Goal: Information Seeking & Learning: Learn about a topic

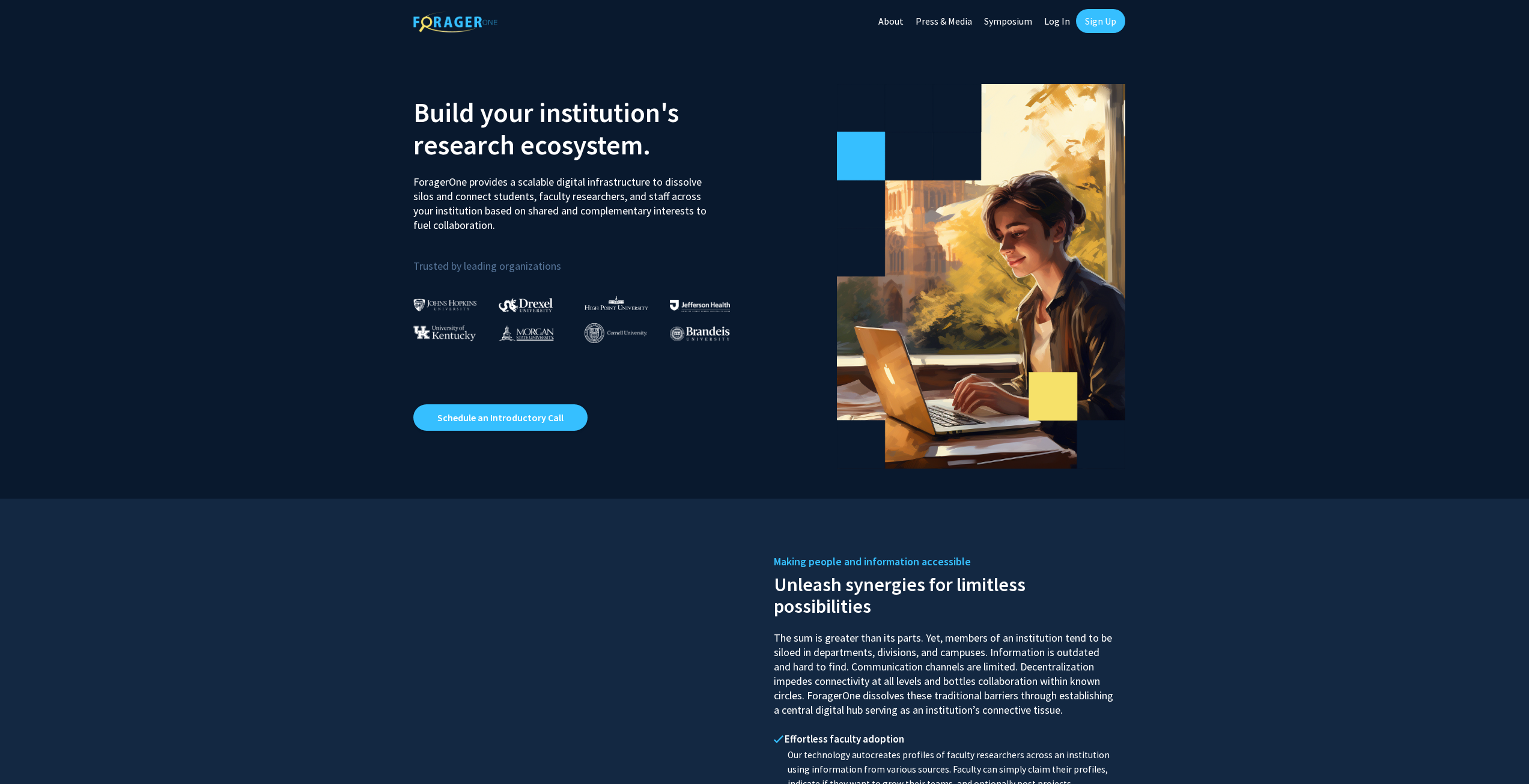
click at [1053, 18] on link "Log In" at bounding box center [1057, 21] width 37 height 42
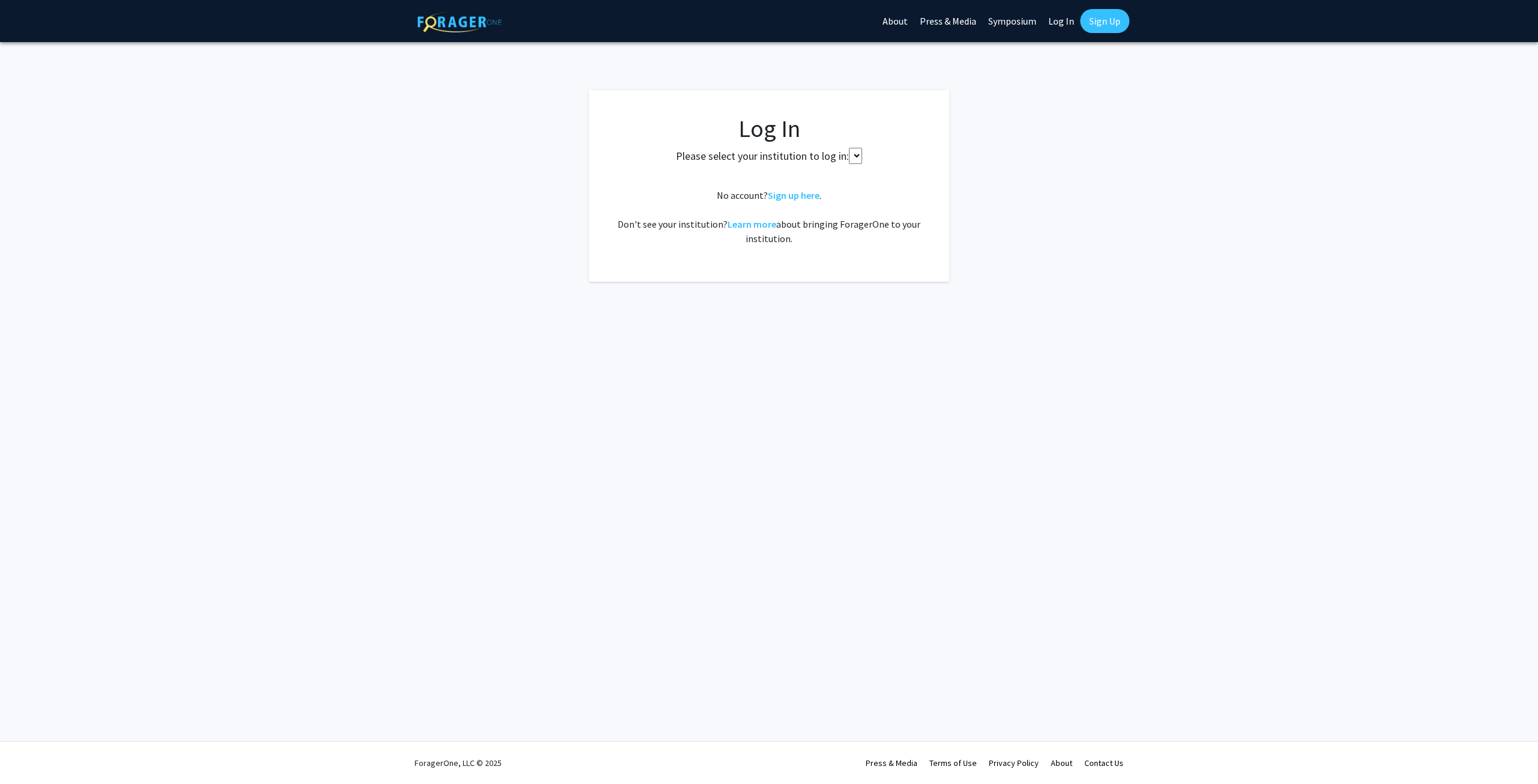
select select
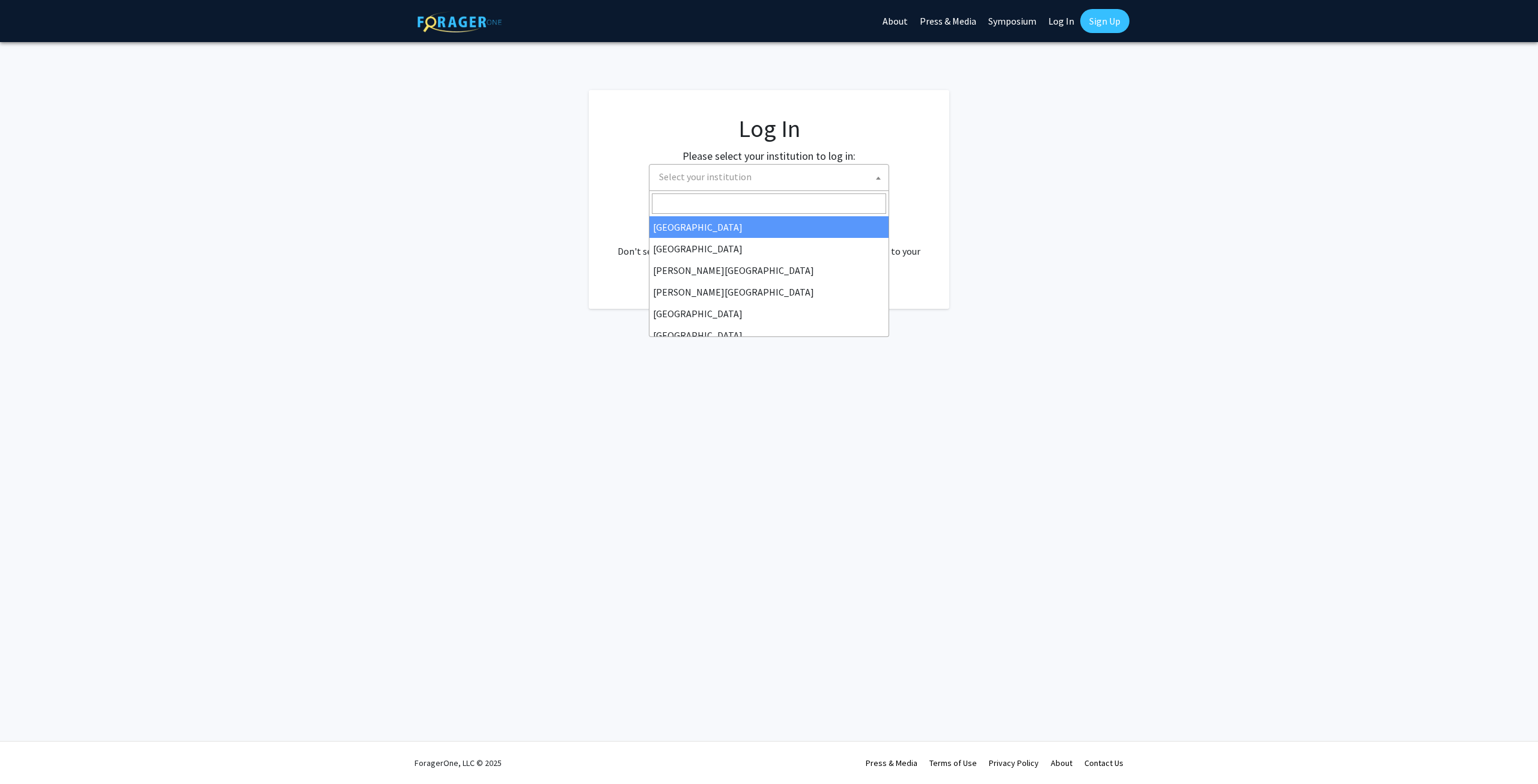
click at [791, 181] on span "Select your institution" at bounding box center [771, 177] width 234 height 25
type input "[GEOGRAPHIC_DATA][US_STATE]"
select select "31"
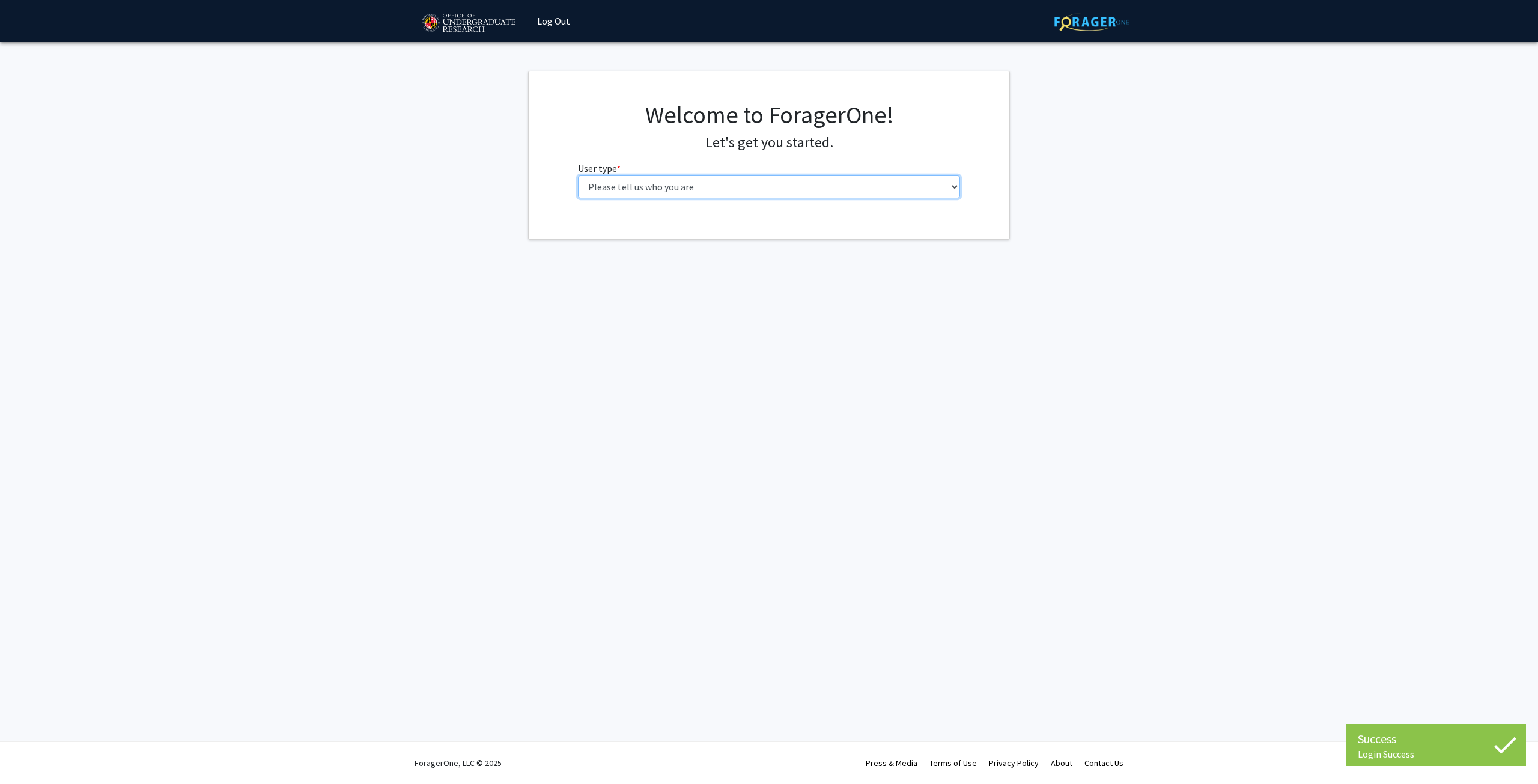
click at [776, 187] on select "Please tell us who you are Undergraduate Student Master's Student Doctoral Cand…" at bounding box center [769, 187] width 382 height 22
select select "1: undergrad"
click at [578, 176] on select "Please tell us who you are Undergraduate Student Master's Student Doctoral Cand…" at bounding box center [769, 187] width 382 height 22
click at [762, 232] on input "First Name * required" at bounding box center [769, 233] width 382 height 22
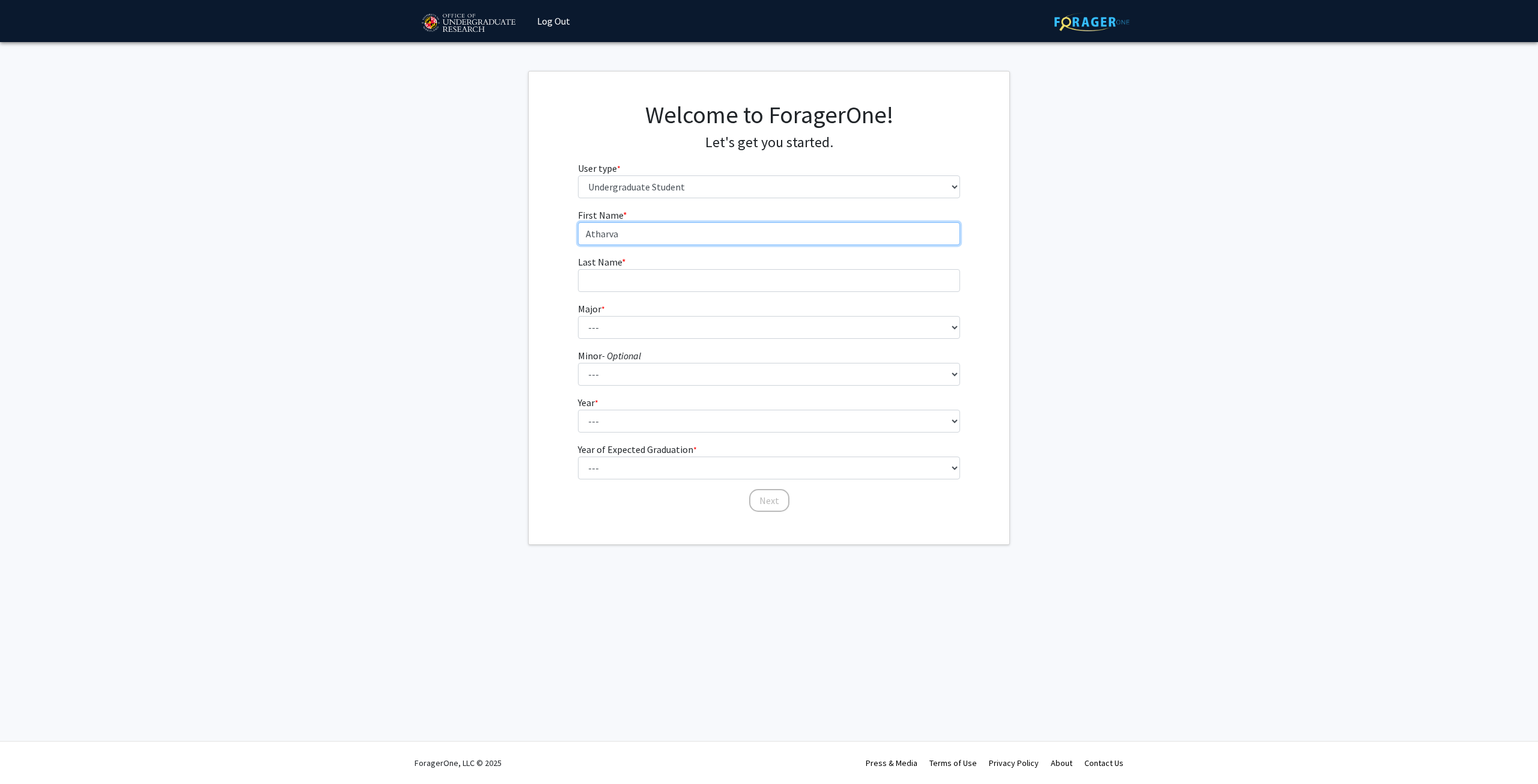
type input "Atharva"
type input "Kulkarni9"
click at [742, 332] on select "--- Accounting Aerospace Engineering African American and Africana Studies Agri…" at bounding box center [769, 327] width 382 height 22
select select "28: 2329"
click at [578, 316] on select "--- Accounting Aerospace Engineering African American and Africana Studies Agri…" at bounding box center [769, 327] width 382 height 22
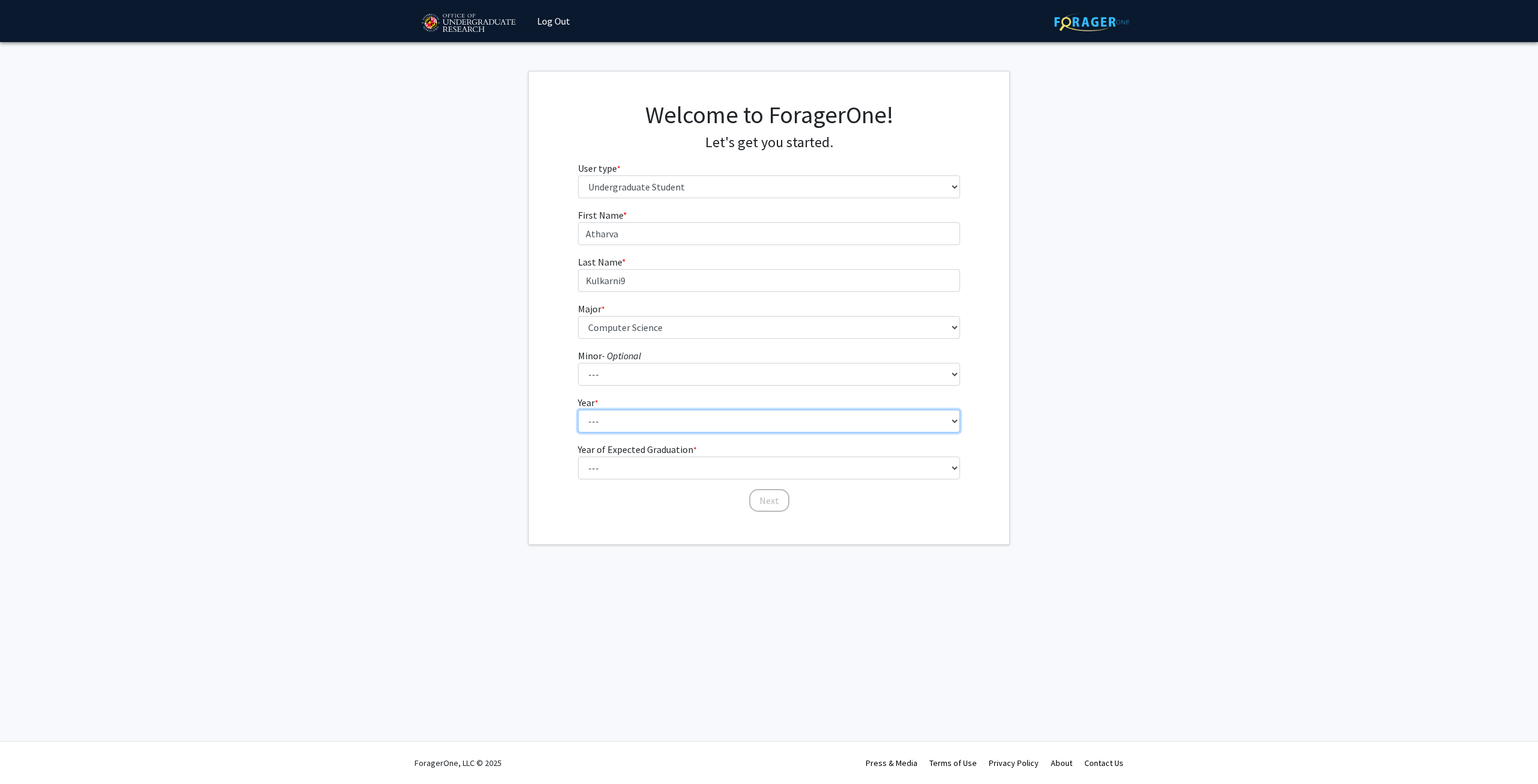
click at [722, 415] on select "--- First-year Sophomore Junior Senior Postbaccalaureate Certificate" at bounding box center [769, 421] width 382 height 22
select select "1: first-year"
click at [578, 410] on select "--- First-year Sophomore Junior Senior Postbaccalaureate Certificate" at bounding box center [769, 421] width 382 height 22
click at [627, 466] on select "--- 2025 2026 2027 2028 2029 2030 2031 2032 2033 2034" at bounding box center [769, 467] width 382 height 22
select select "5: 2029"
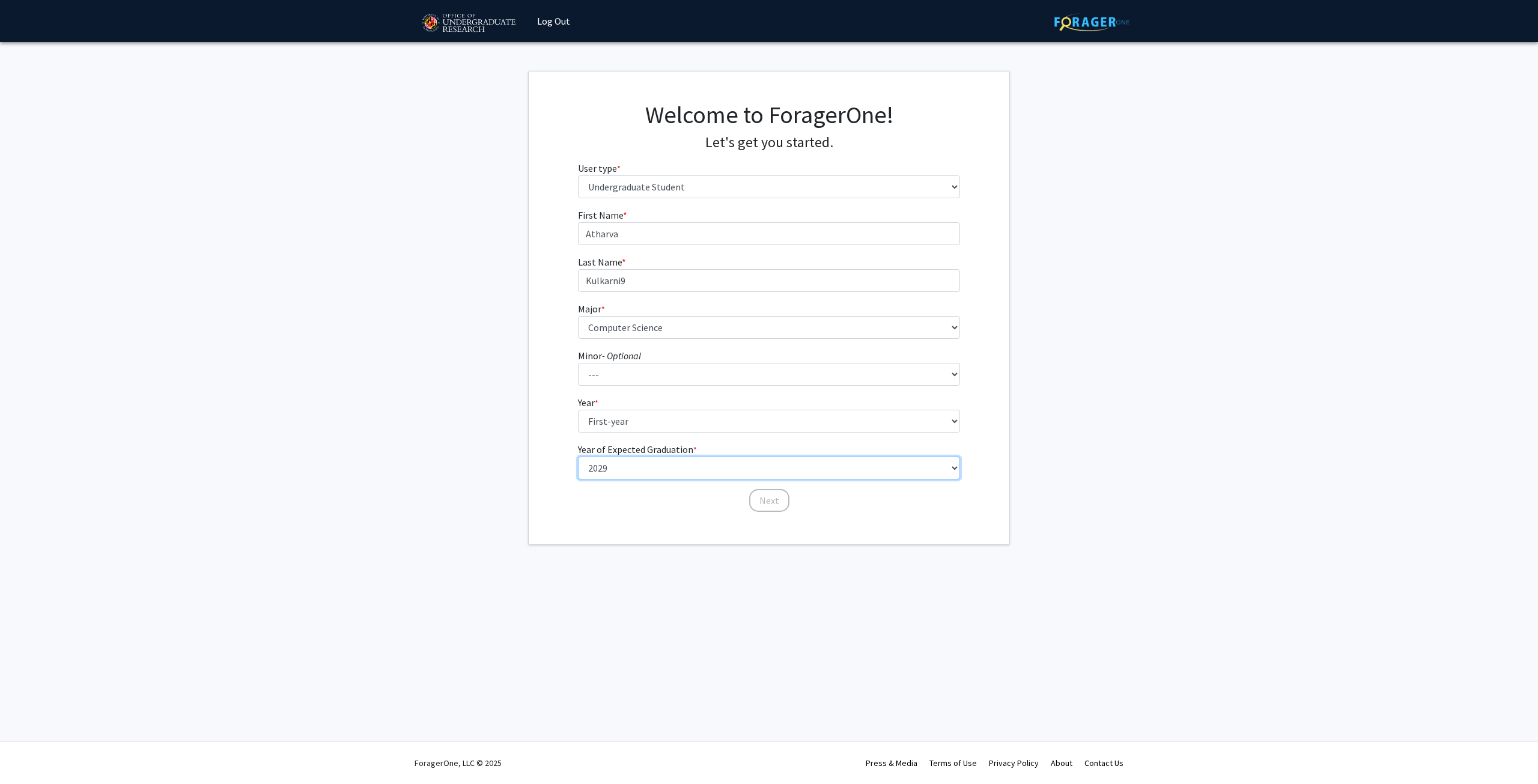
click at [578, 457] on select "--- 2025 2026 2027 2028 2029 2030 2031 2032 2033 2034" at bounding box center [769, 467] width 382 height 22
click at [767, 500] on button "Next" at bounding box center [769, 500] width 40 height 22
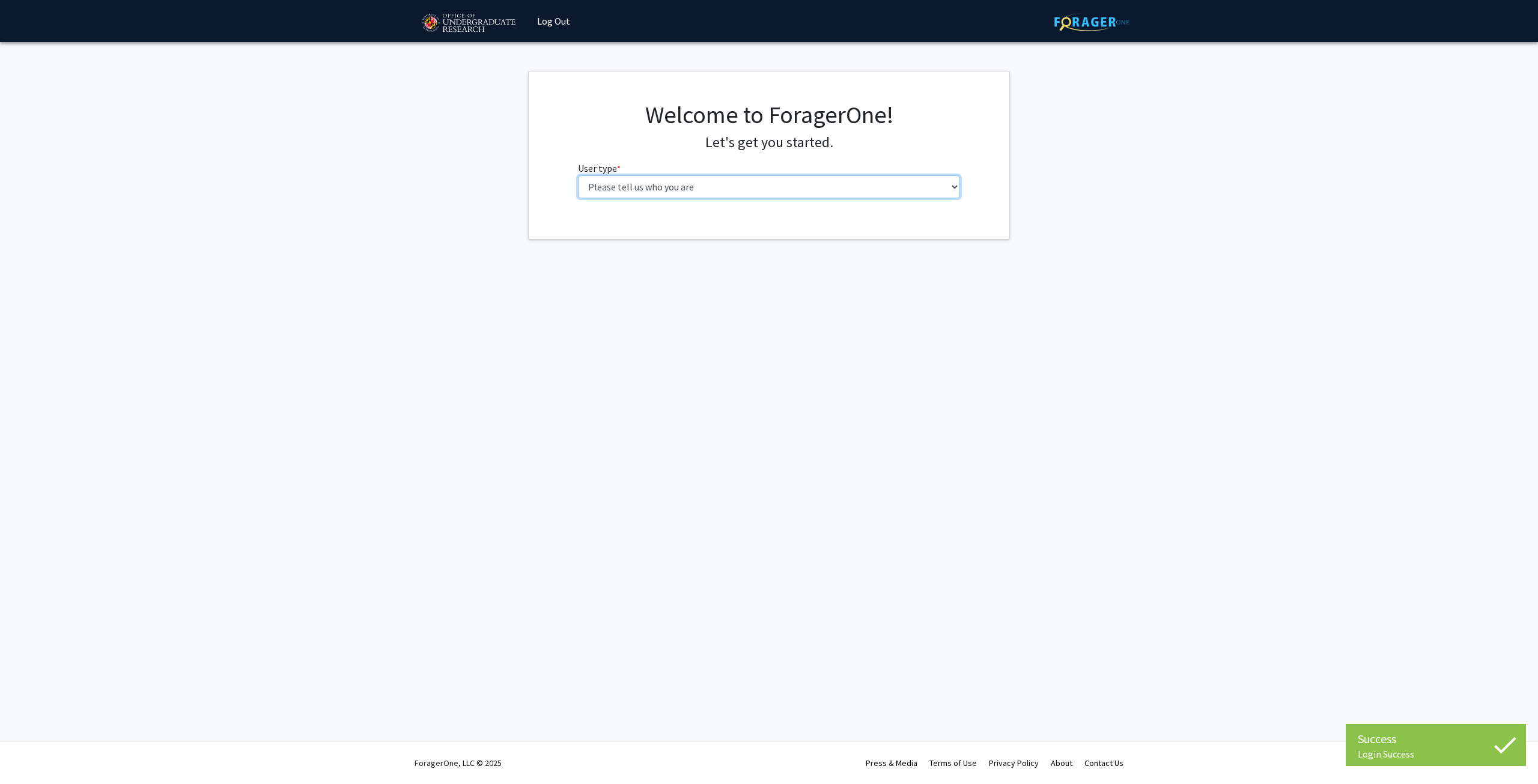
click at [673, 180] on select "Please tell us who you are Undergraduate Student Master's Student Doctoral Cand…" at bounding box center [769, 187] width 382 height 22
select select "1: undergrad"
click at [578, 176] on select "Please tell us who you are Undergraduate Student Master's Student Doctoral Cand…" at bounding box center [769, 187] width 382 height 22
click at [701, 237] on input "First Name * required" at bounding box center [769, 233] width 382 height 22
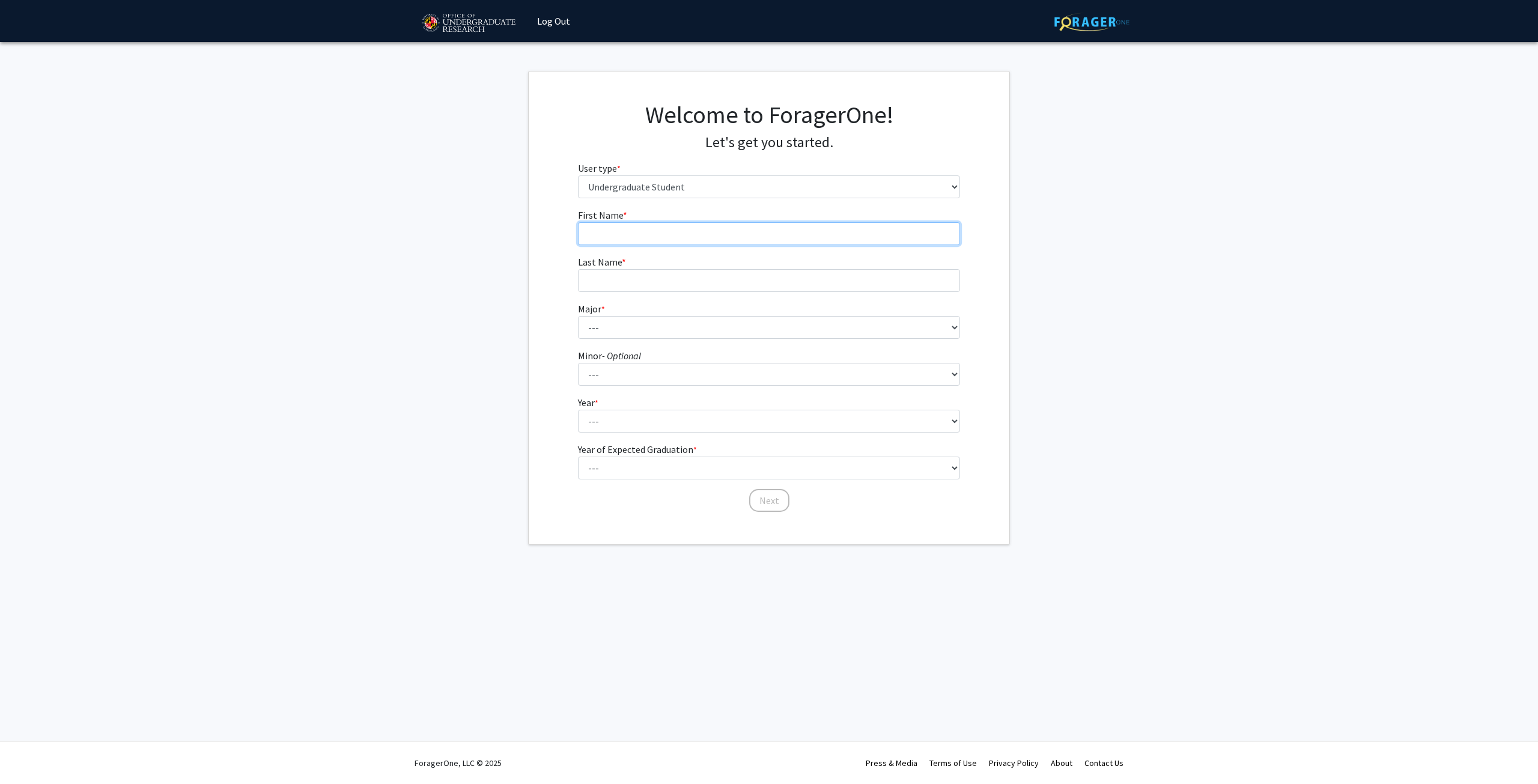
type input "Atharva"
click at [679, 285] on input "Last Name * required" at bounding box center [769, 280] width 382 height 22
type input "Kulkarni"
click at [785, 329] on select "--- Accounting Aerospace Engineering African American and Africana Studies Agri…" at bounding box center [769, 327] width 382 height 22
select select "28: 2329"
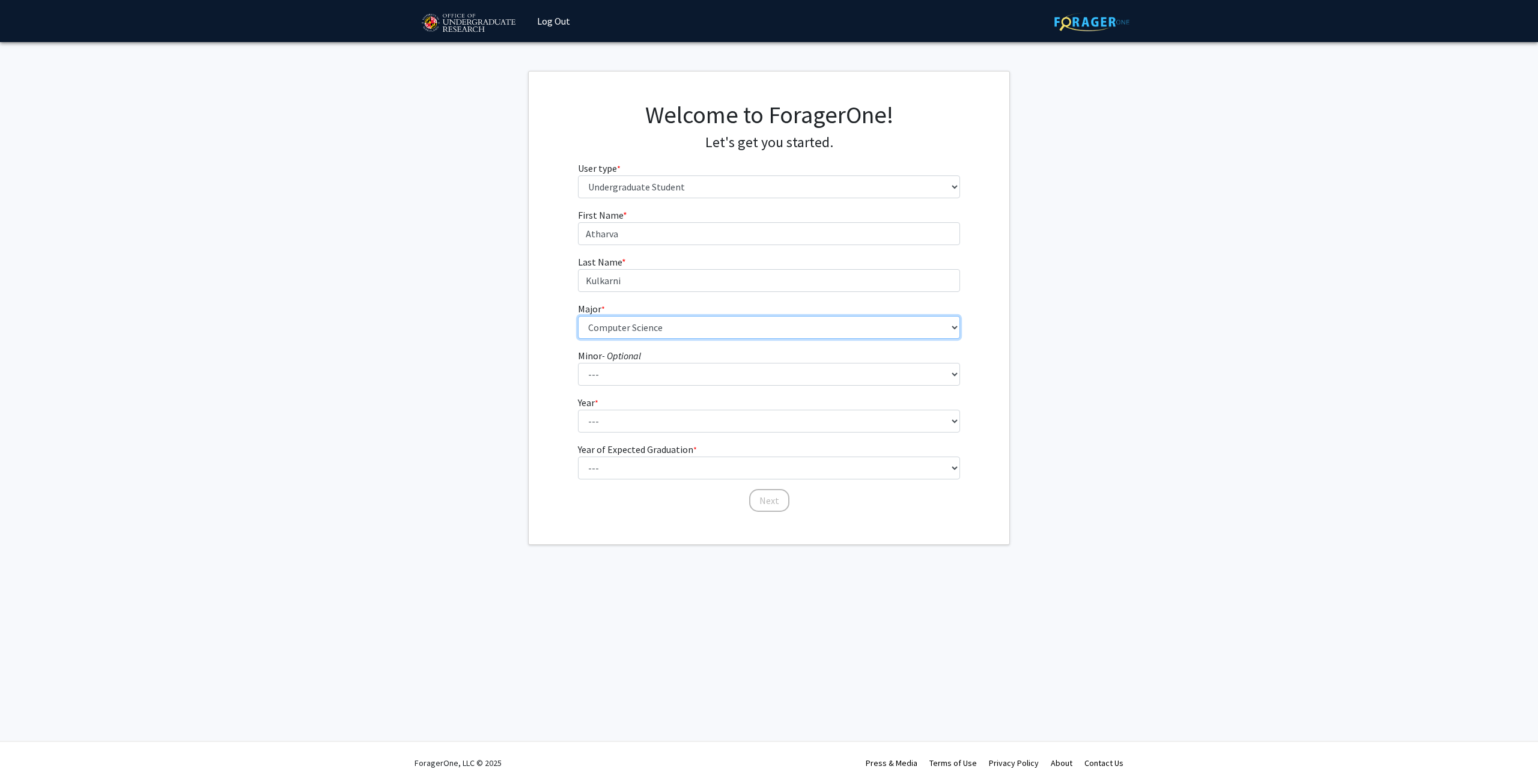
click at [578, 316] on select "--- Accounting Aerospace Engineering African American and Africana Studies Agri…" at bounding box center [769, 327] width 382 height 22
click at [615, 415] on select "--- First-year Sophomore Junior Senior Postbaccalaureate Certificate" at bounding box center [769, 421] width 382 height 22
select select "1: first-year"
click at [578, 410] on select "--- First-year Sophomore Junior Senior Postbaccalaureate Certificate" at bounding box center [769, 421] width 382 height 22
click at [618, 471] on select "--- 2025 2026 2027 2028 2029 2030 2031 2032 2033 2034" at bounding box center [769, 467] width 382 height 22
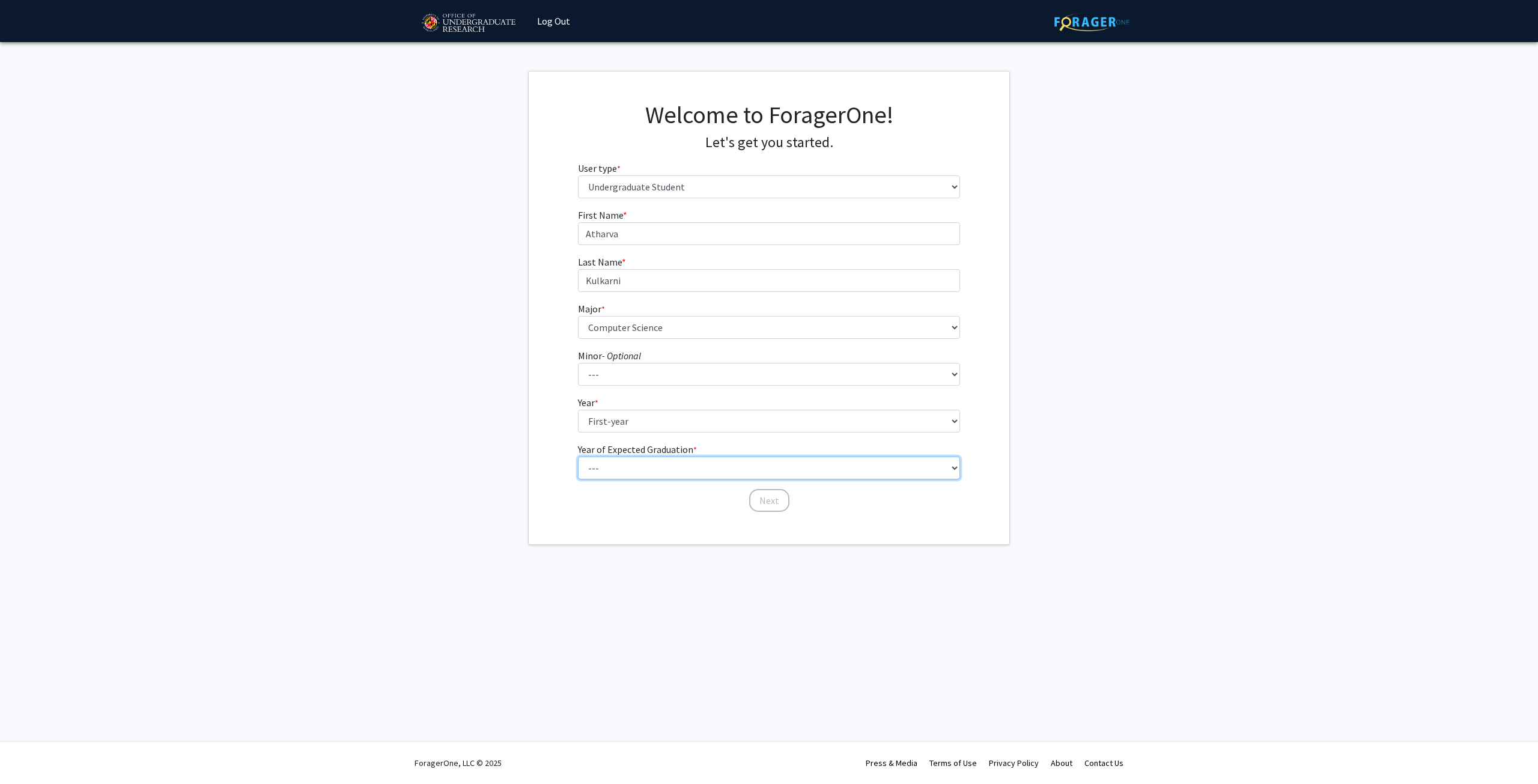
select select "5: 2029"
click at [578, 457] on select "--- 2025 2026 2027 2028 2029 2030 2031 2032 2033 2034" at bounding box center [769, 467] width 382 height 22
click at [772, 505] on button "Next" at bounding box center [769, 500] width 40 height 22
click at [712, 231] on select "Select an option Peer/student recommendation Faculty/staff recommendation Unive…" at bounding box center [769, 233] width 382 height 22
select select "3: university_website"
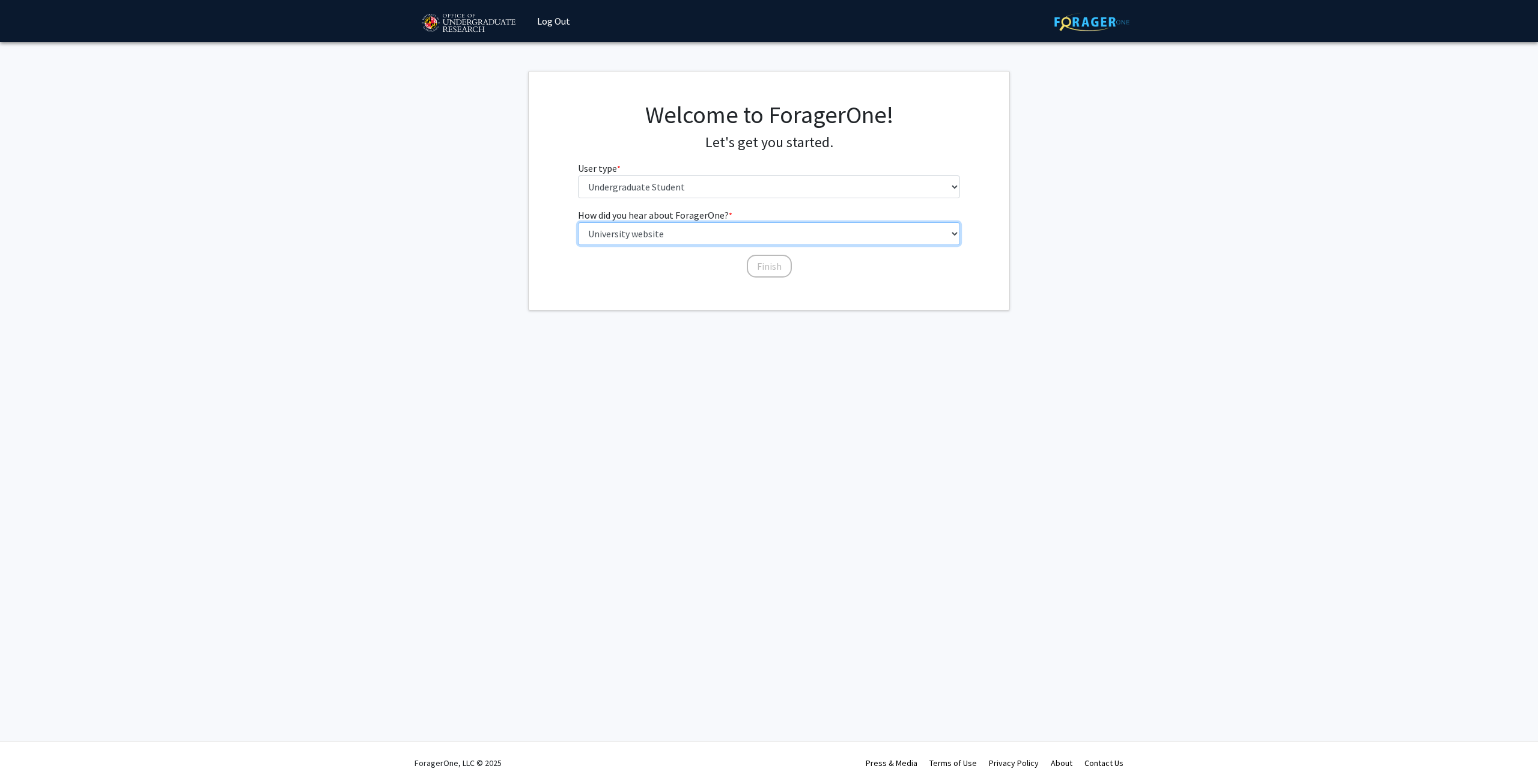
click at [578, 222] on select "Select an option Peer/student recommendation Faculty/staff recommendation Unive…" at bounding box center [769, 233] width 382 height 22
click at [767, 265] on button "Finish" at bounding box center [769, 266] width 45 height 22
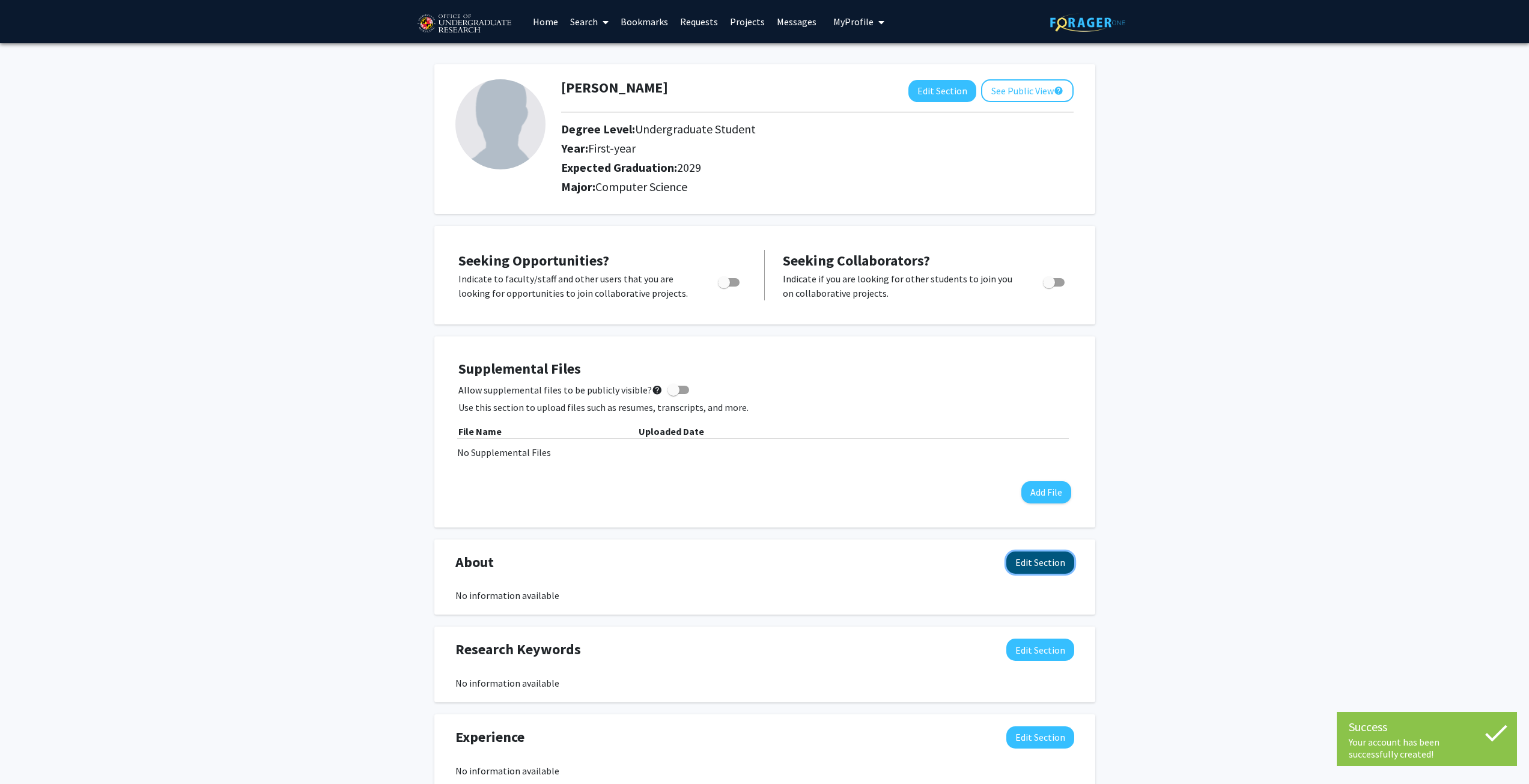
click at [1037, 570] on button "Edit Section" at bounding box center [1040, 562] width 67 height 22
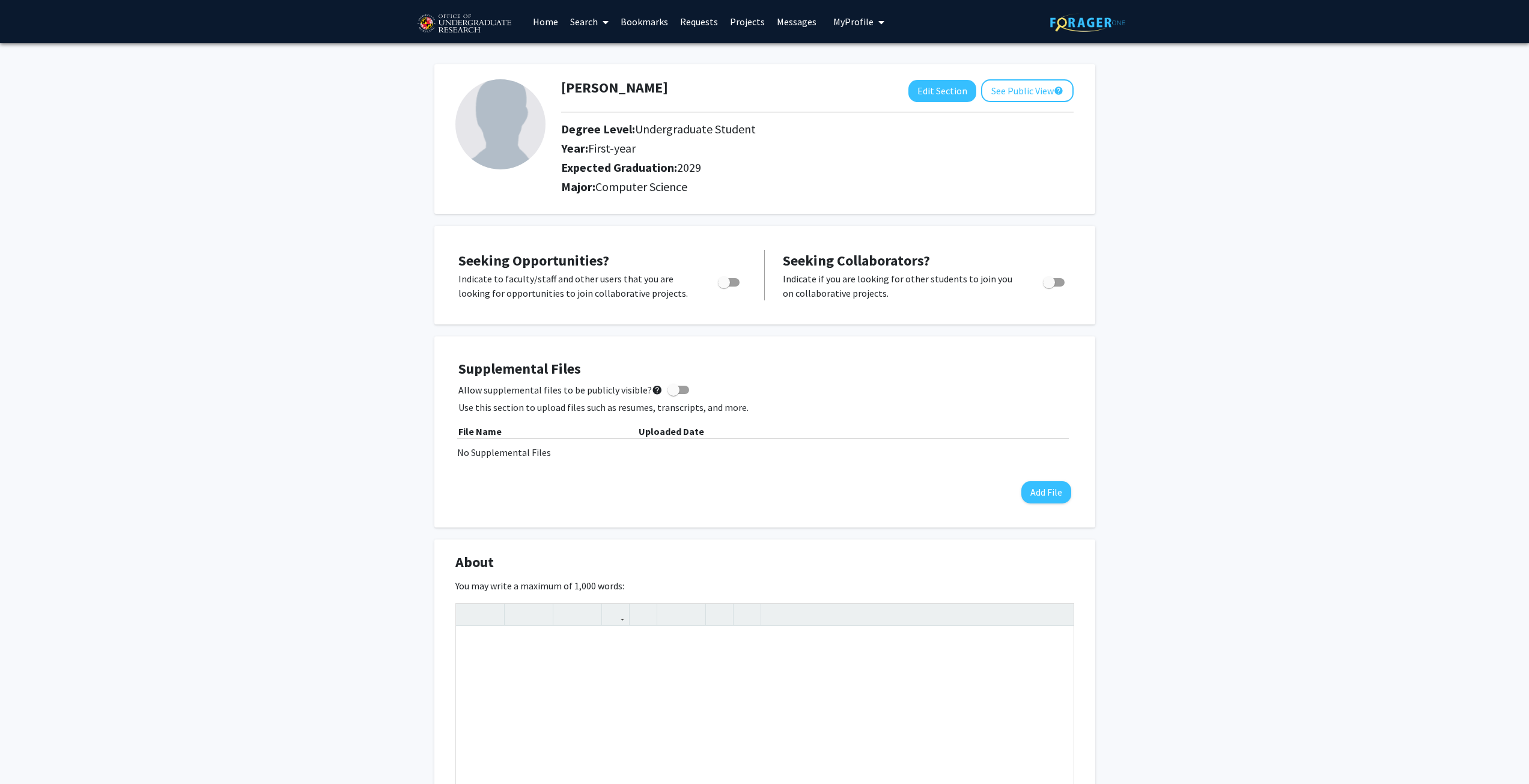
click at [552, 23] on link "Home" at bounding box center [545, 22] width 37 height 42
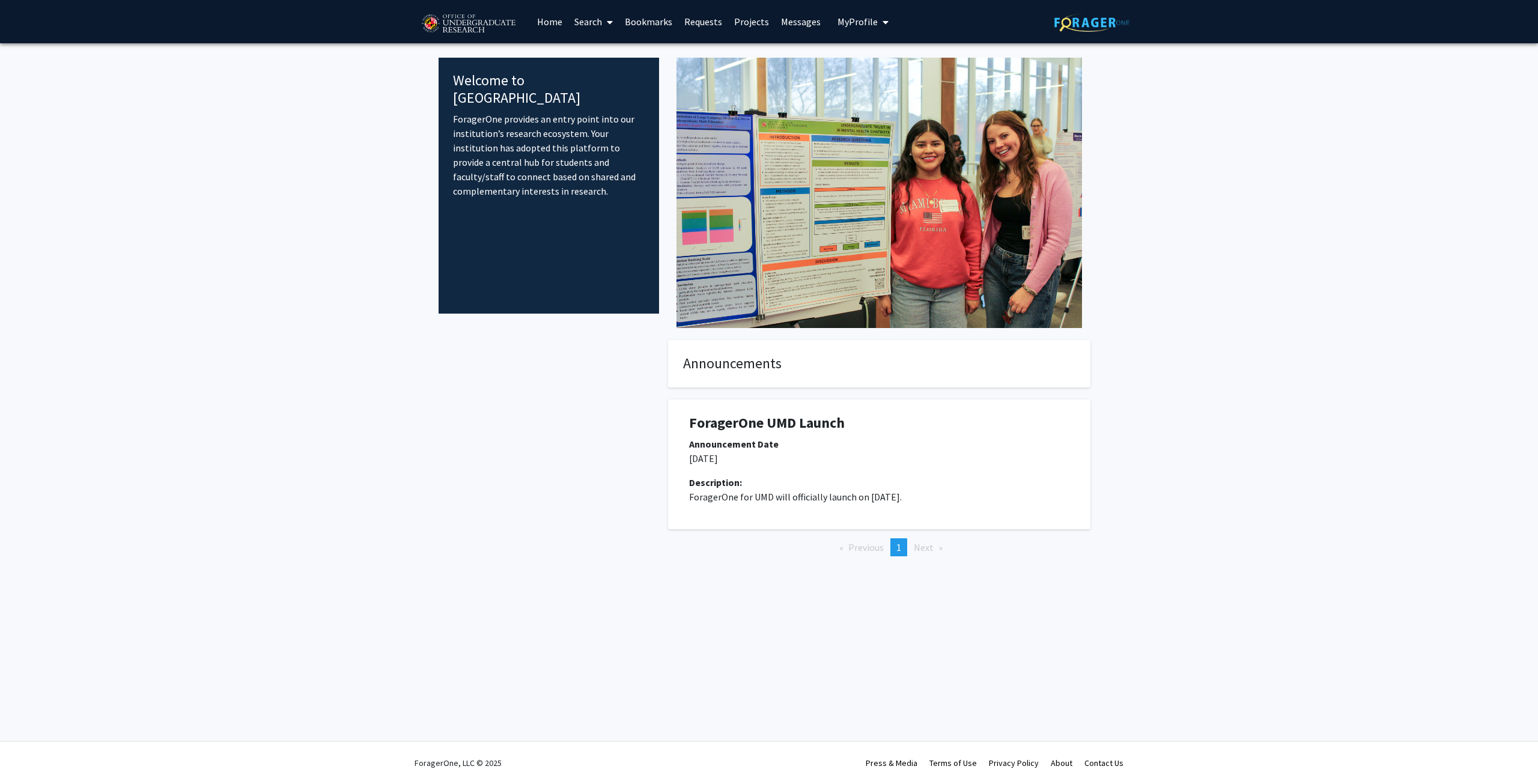
click at [585, 32] on link "Search" at bounding box center [593, 22] width 51 height 42
click at [602, 54] on span "Faculty/Staff" at bounding box center [612, 55] width 88 height 24
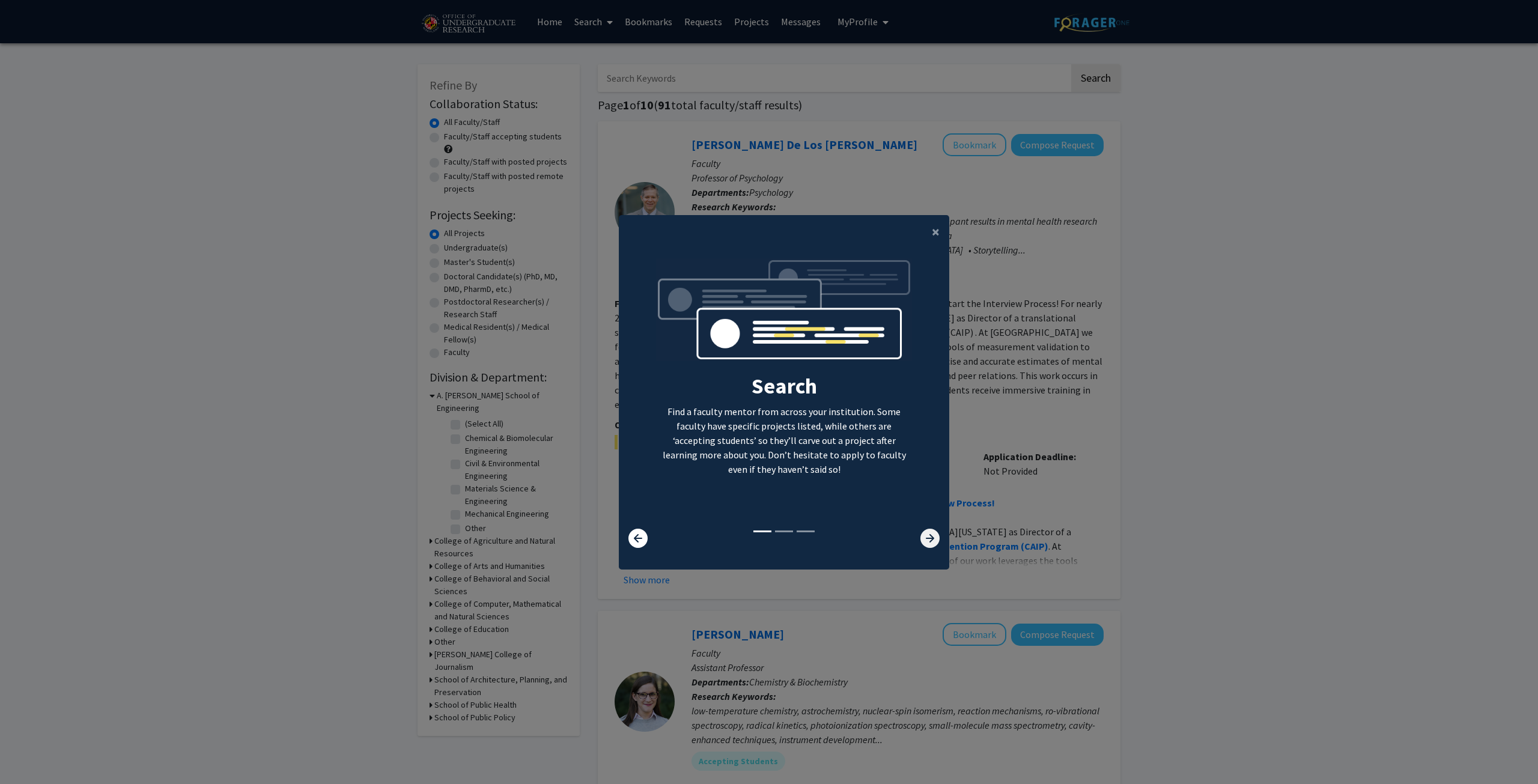
click at [923, 538] on icon at bounding box center [930, 538] width 19 height 19
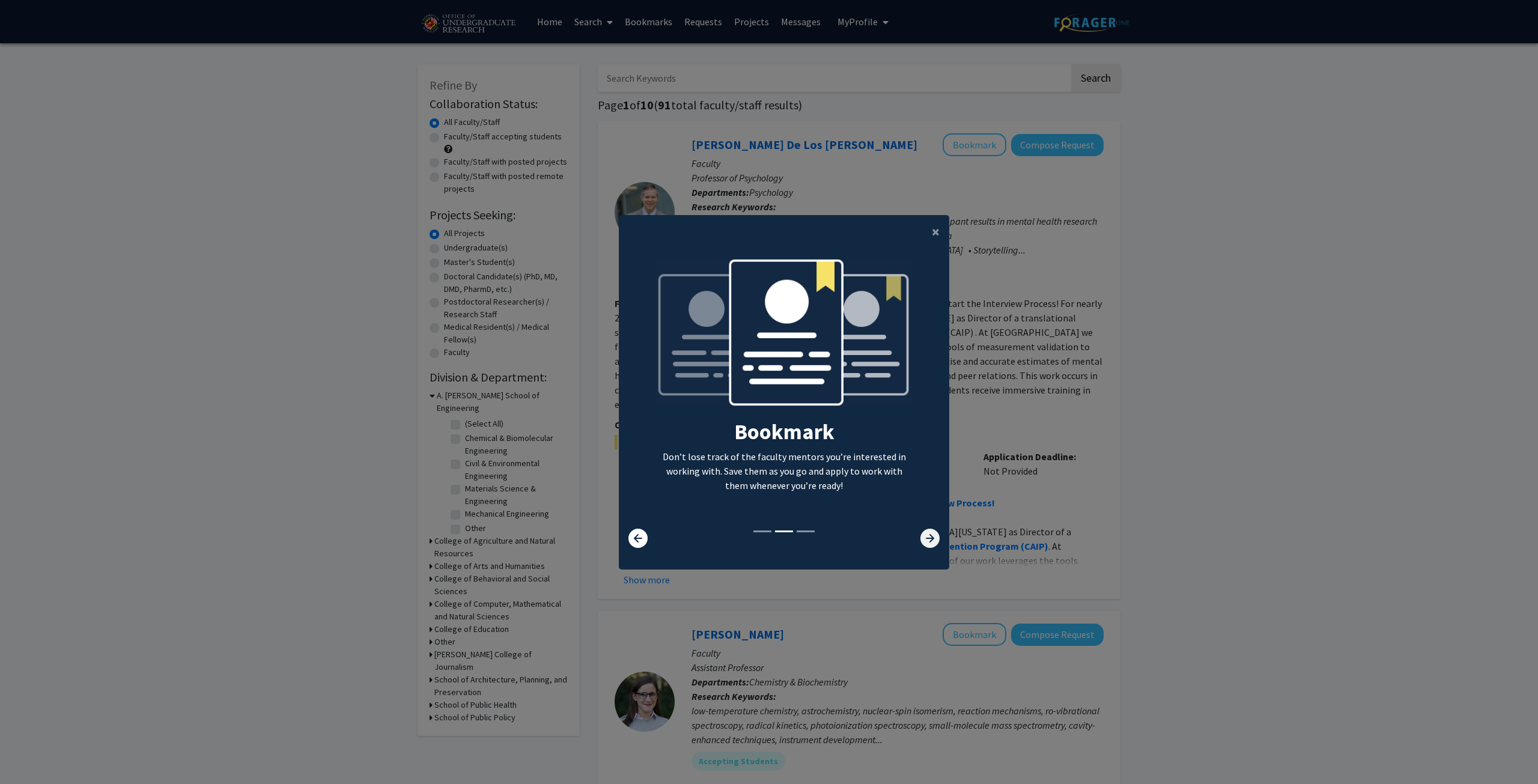
click at [923, 542] on icon at bounding box center [930, 538] width 19 height 19
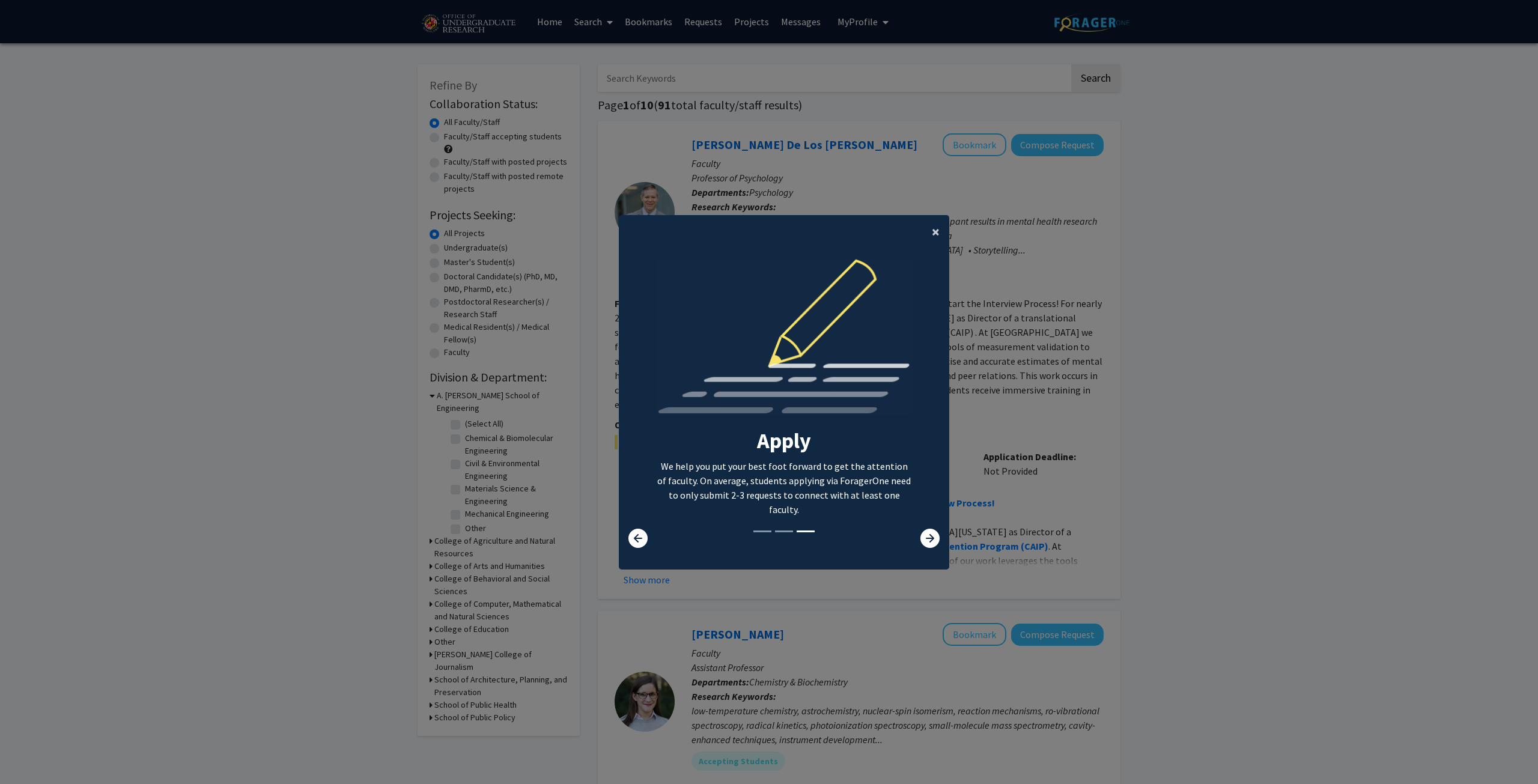
click at [931, 228] on span "×" at bounding box center [935, 232] width 7 height 18
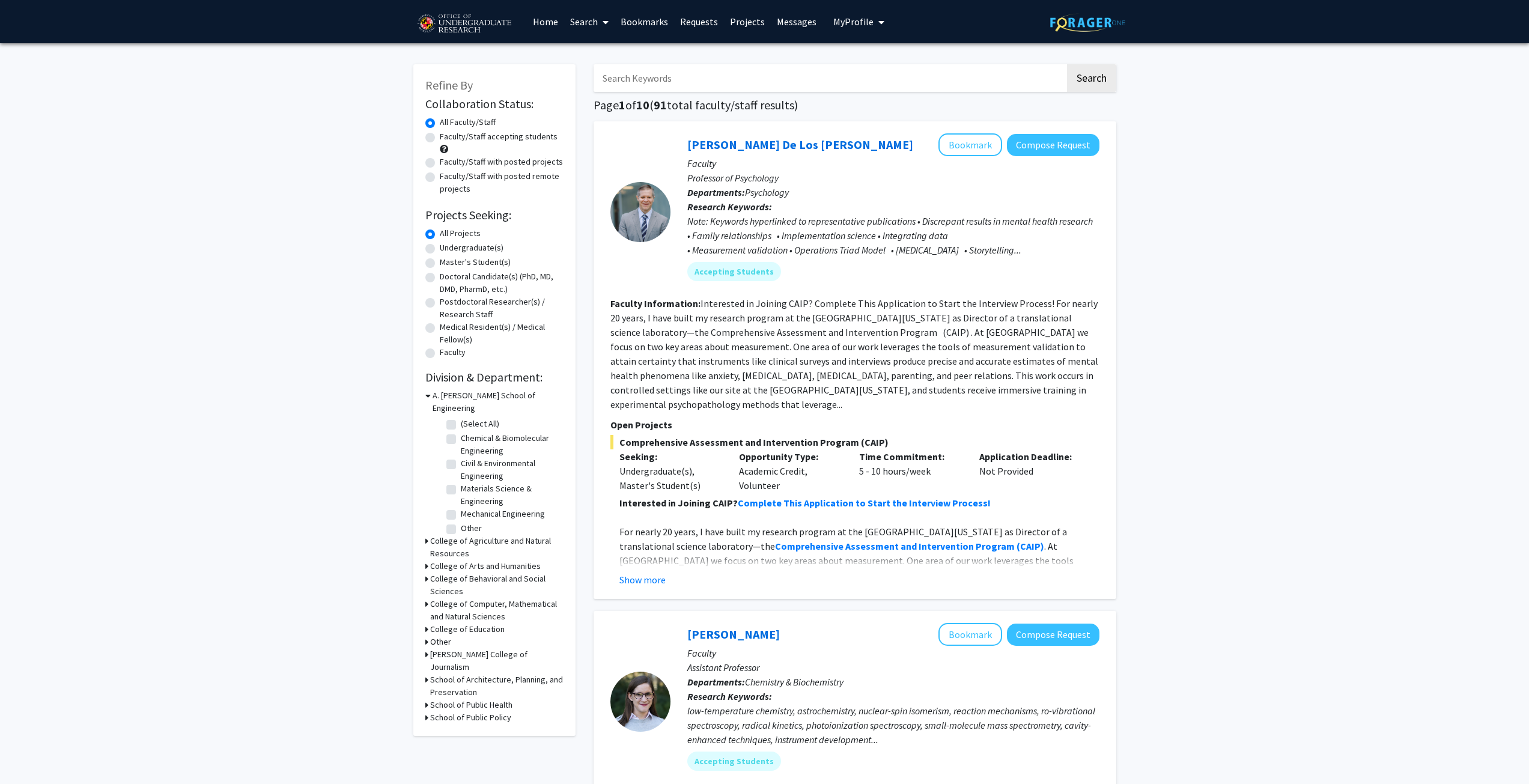
click at [477, 247] on label "Undergraduate(s)" at bounding box center [472, 247] width 63 height 12
click at [447, 247] on input "Undergraduate(s)" at bounding box center [443, 245] width 7 height 7
radio input "true"
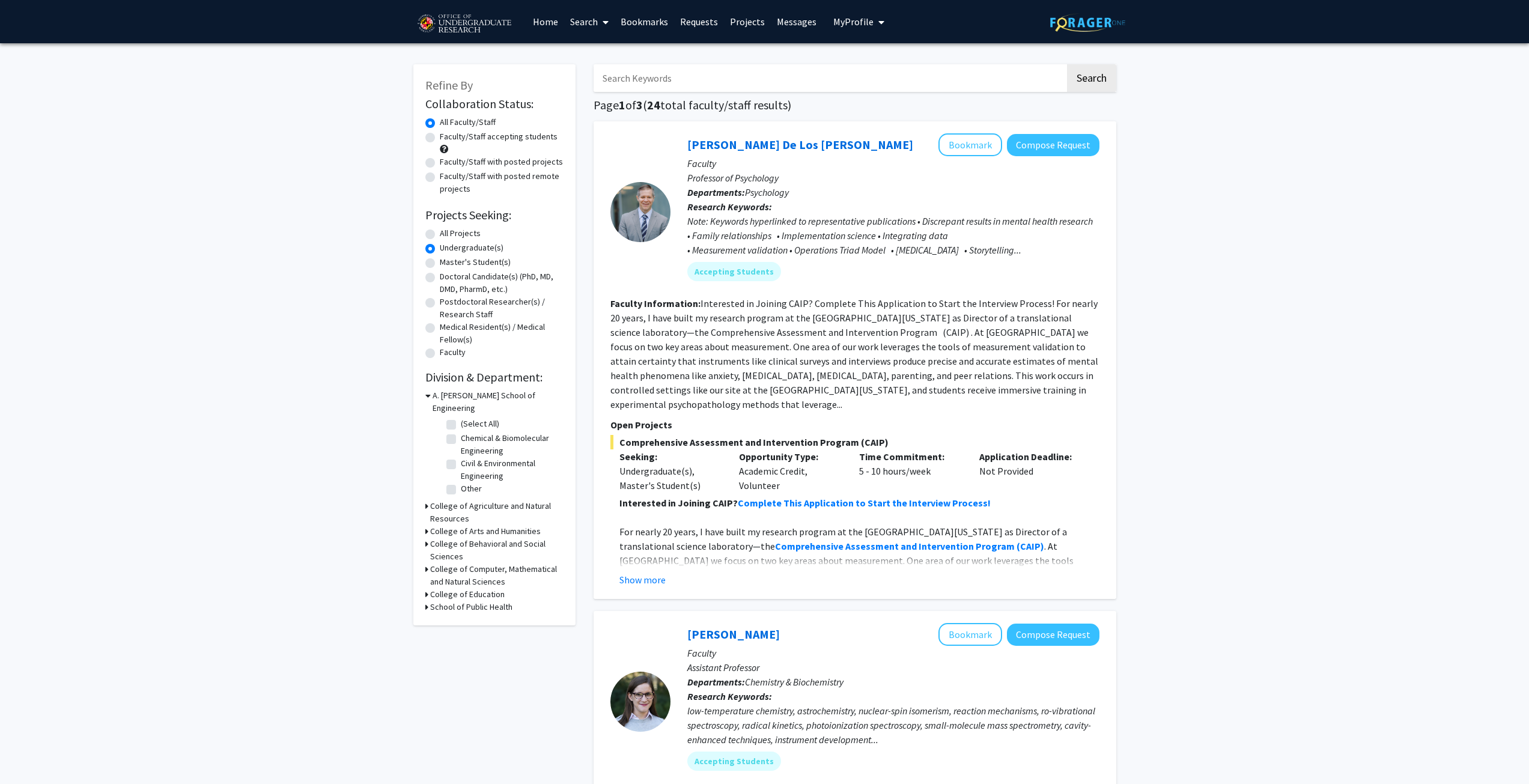
click at [423, 559] on div "Refine By Collaboration Status: Collaboration Status All Faculty/Staff Collabor…" at bounding box center [494, 345] width 162 height 562
click at [434, 563] on h3 "College of Computer, Mathematical and Natural Sciences" at bounding box center [497, 576] width 133 height 25
click at [627, 92] on input "Search Keywords" at bounding box center [829, 77] width 472 height 27
type input "Computer Science"
click at [1067, 64] on button "Search" at bounding box center [1092, 77] width 49 height 27
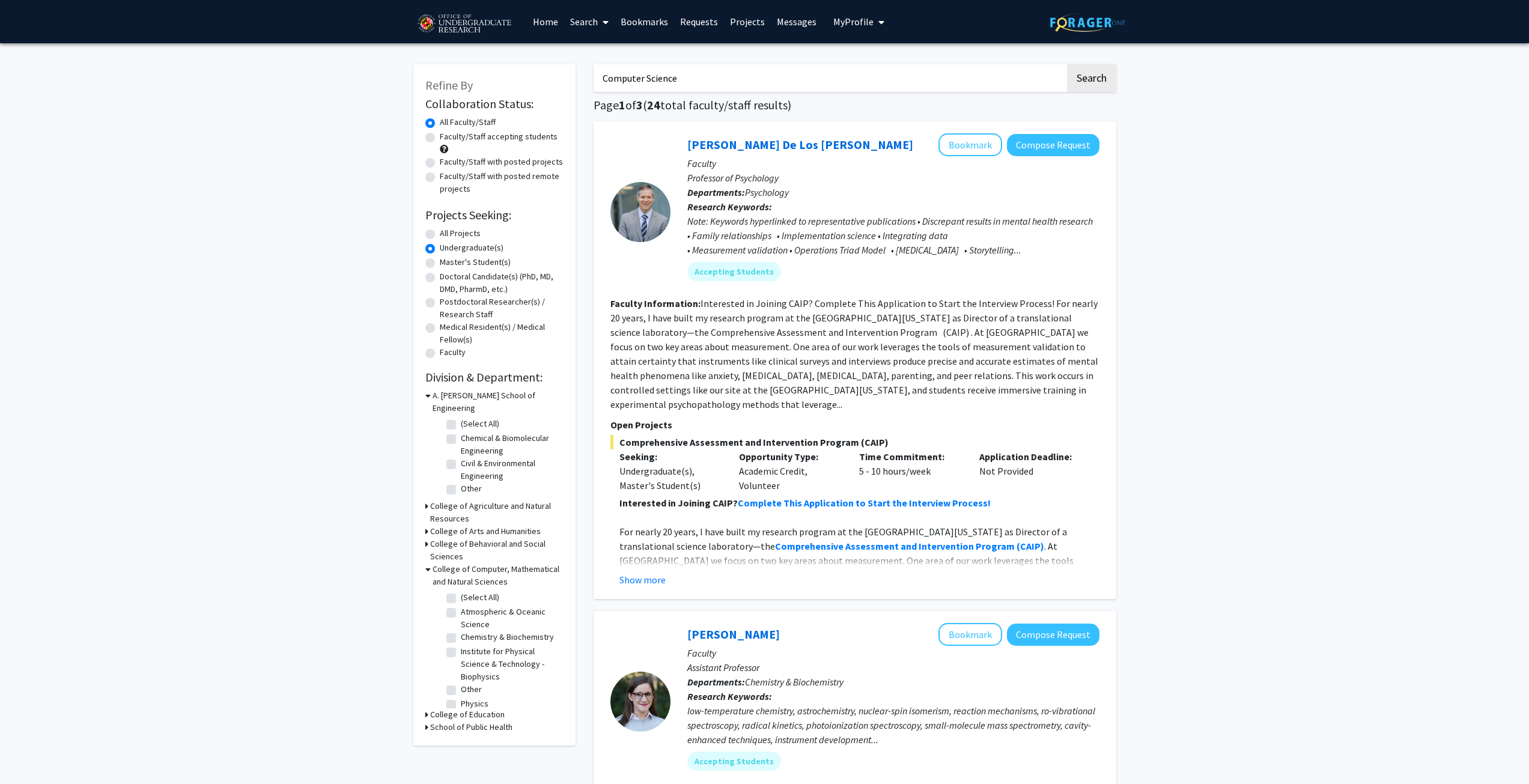
radio input "true"
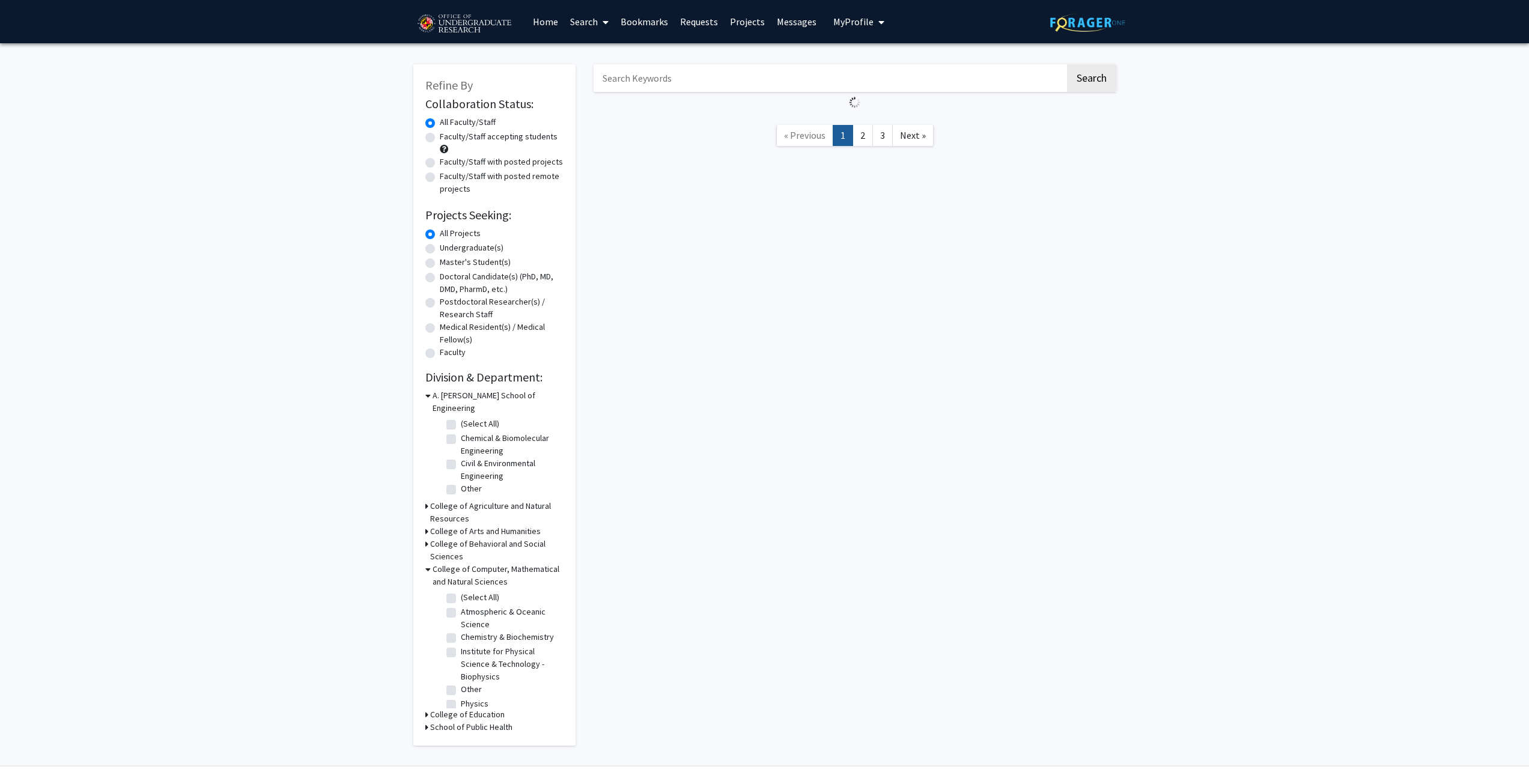
click at [461, 690] on label "Other" at bounding box center [471, 689] width 21 height 12
click at [461, 690] on input "Other" at bounding box center [464, 687] width 7 height 7
checkbox input "true"
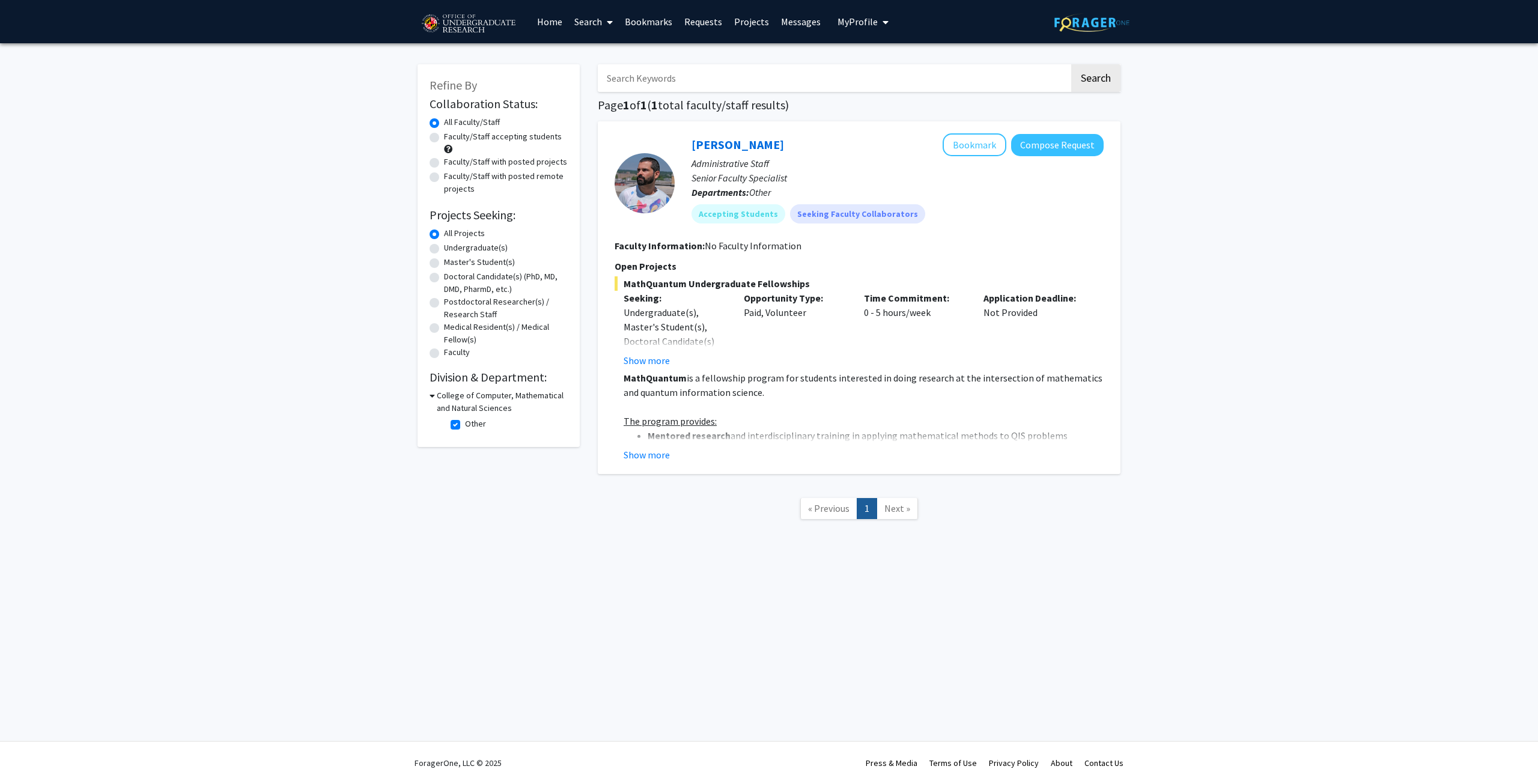
click at [622, 457] on fg-read-more "MathQuantum is a fellowship program for students interested in doing research a…" at bounding box center [859, 417] width 489 height 92
drag, startPoint x: 667, startPoint y: 367, endPoint x: 669, endPoint y: 351, distance: 16.1
checkbox input "false"
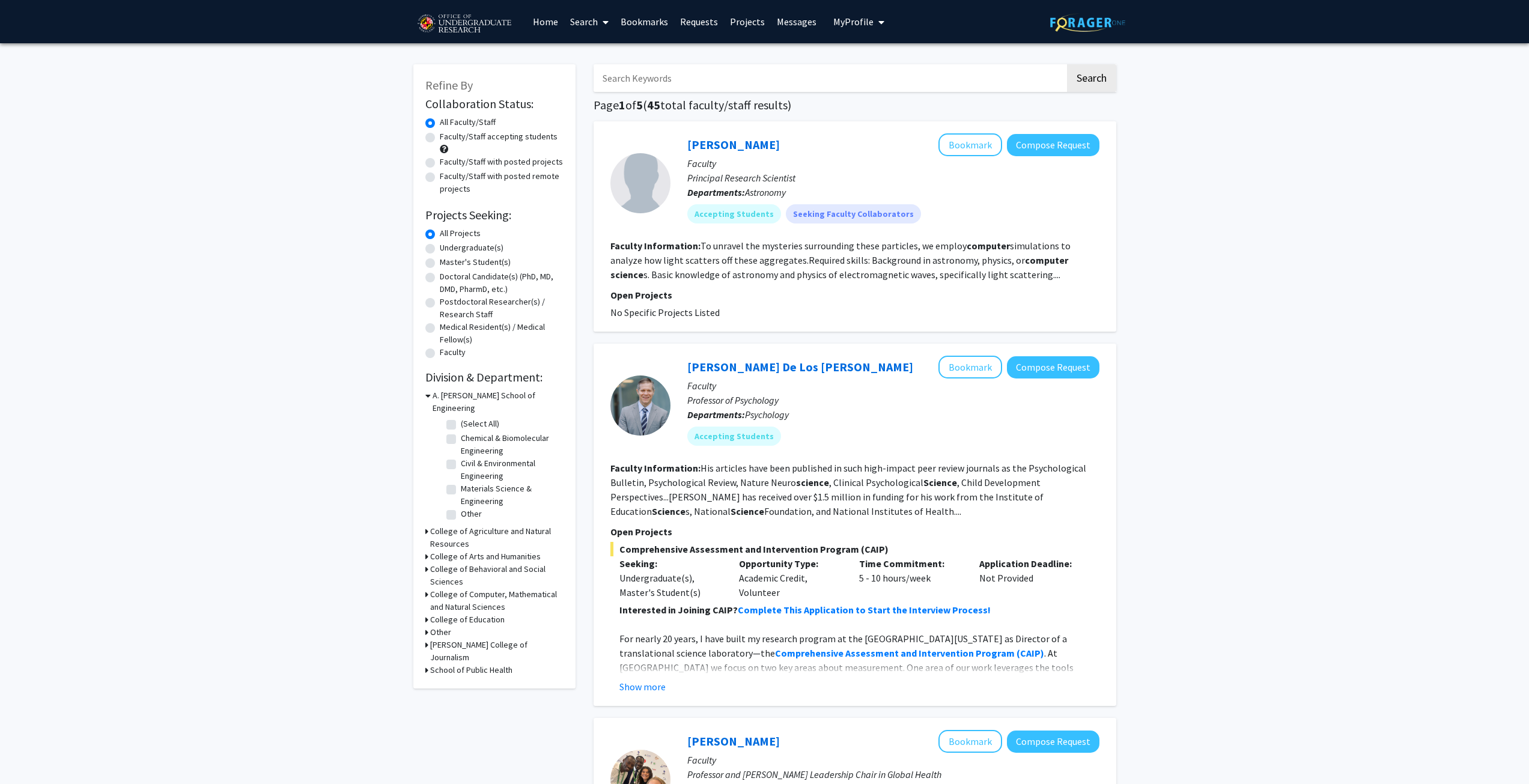
click at [479, 247] on label "Undergraduate(s)" at bounding box center [472, 247] width 63 height 12
click at [447, 247] on input "Undergraduate(s)" at bounding box center [443, 245] width 7 height 7
radio input "true"
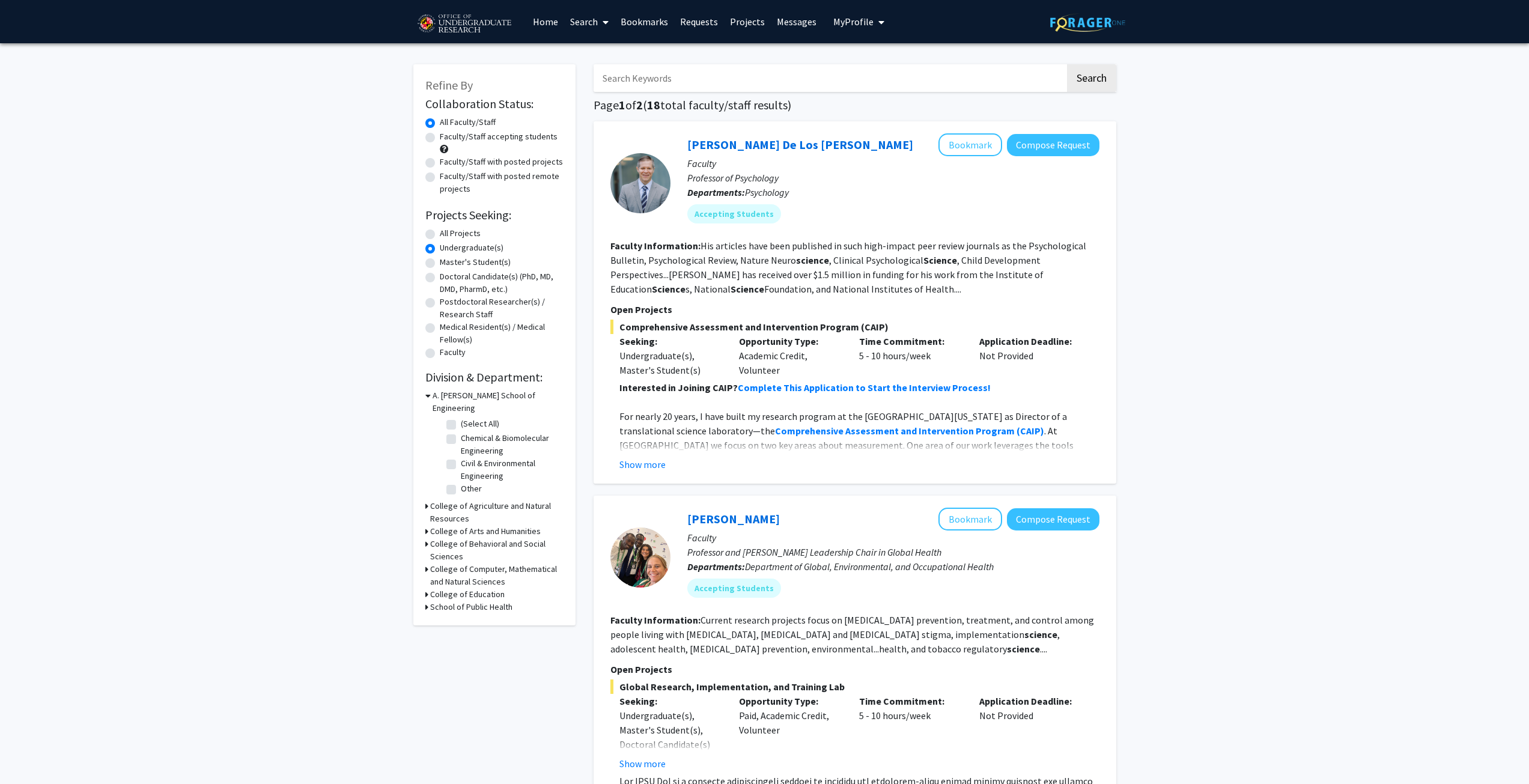
click at [452, 232] on label "All Projects" at bounding box center [460, 233] width 41 height 12
click at [447, 232] on input "All Projects" at bounding box center [443, 231] width 7 height 7
radio input "true"
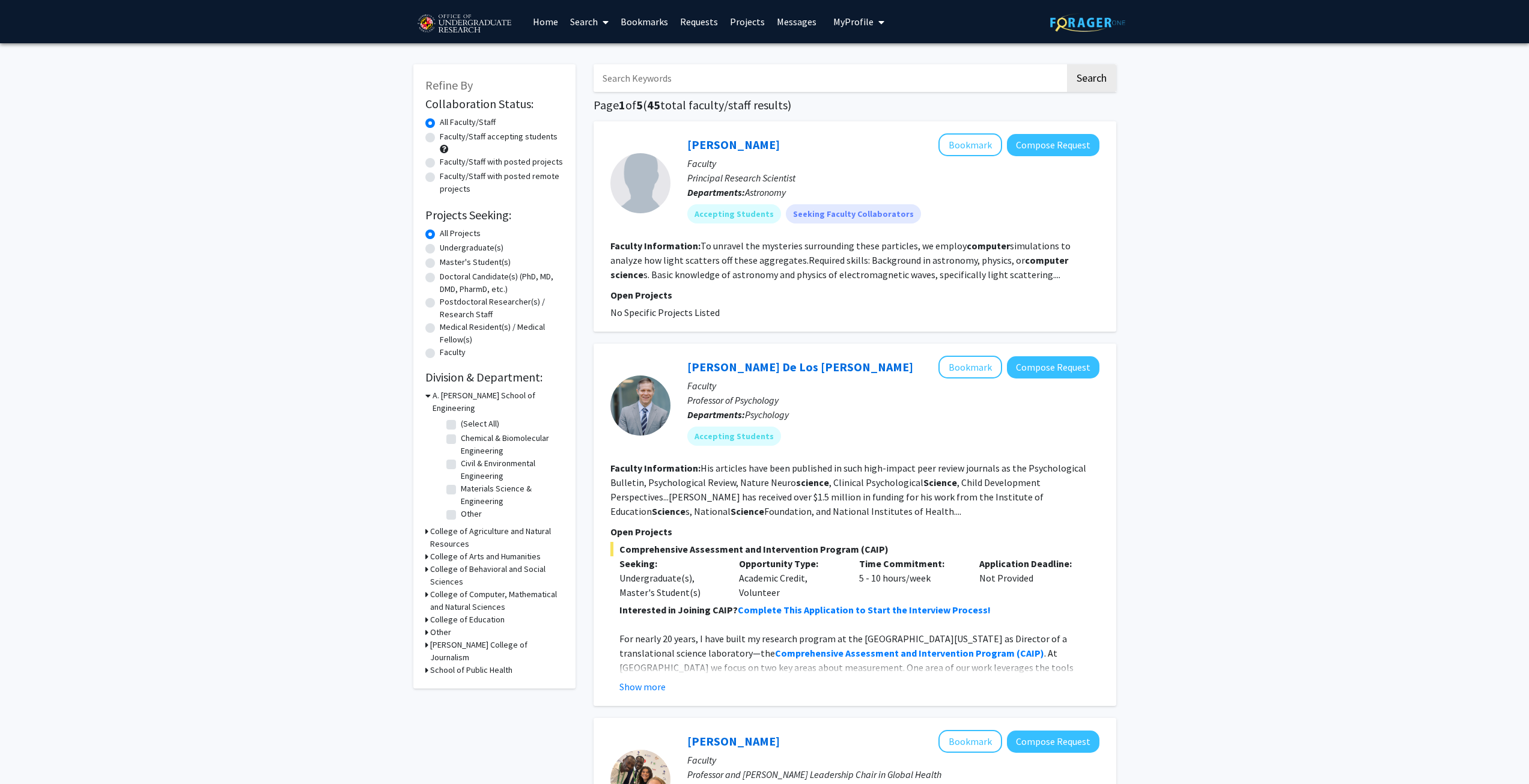
click at [442, 591] on h3 "College of Computer, Mathematical and Natural Sciences" at bounding box center [497, 601] width 133 height 25
click at [454, 247] on label "Undergraduate(s)" at bounding box center [472, 247] width 63 height 12
click at [447, 247] on input "Undergraduate(s)" at bounding box center [443, 245] width 7 height 7
radio input "true"
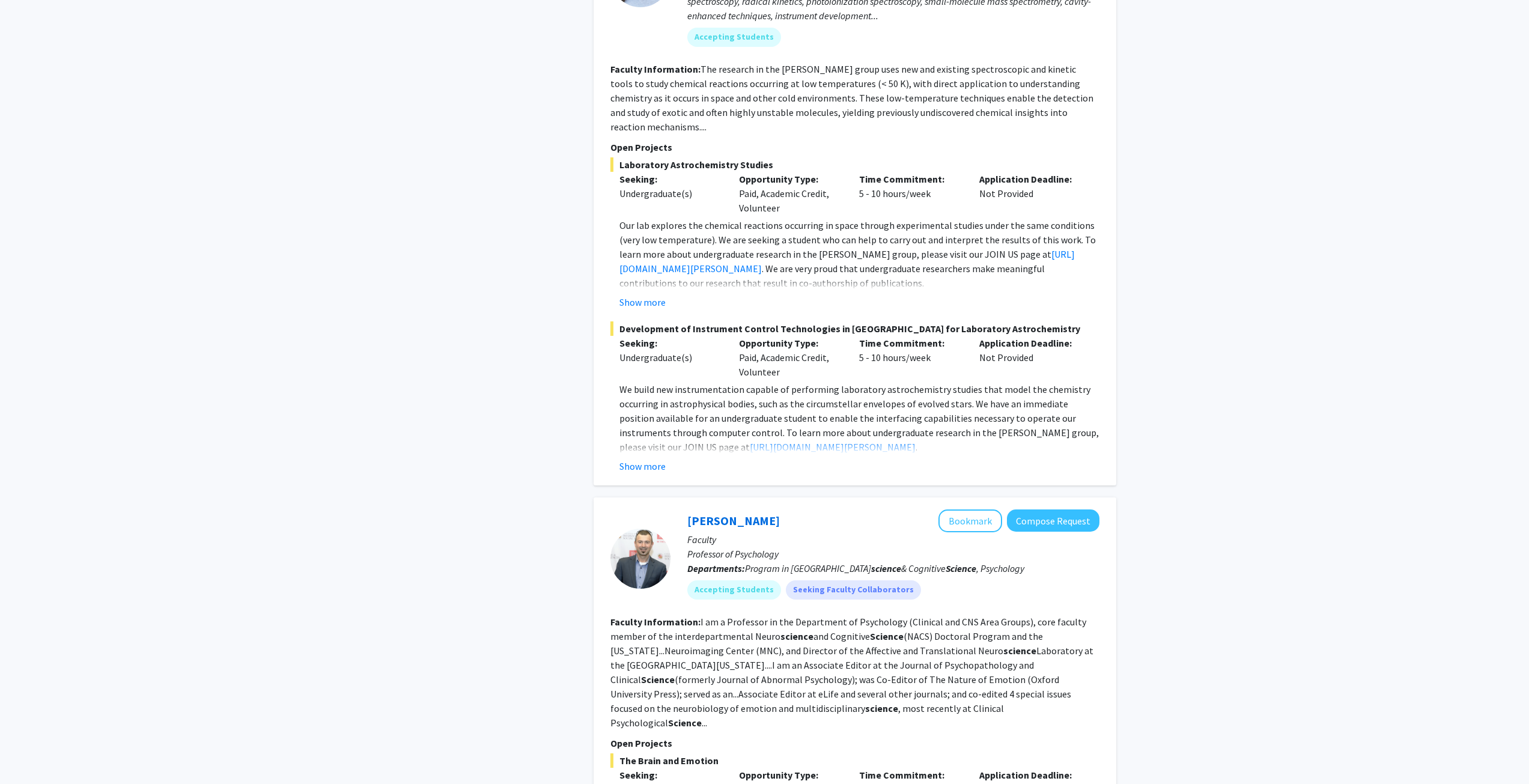
scroll to position [941, 0]
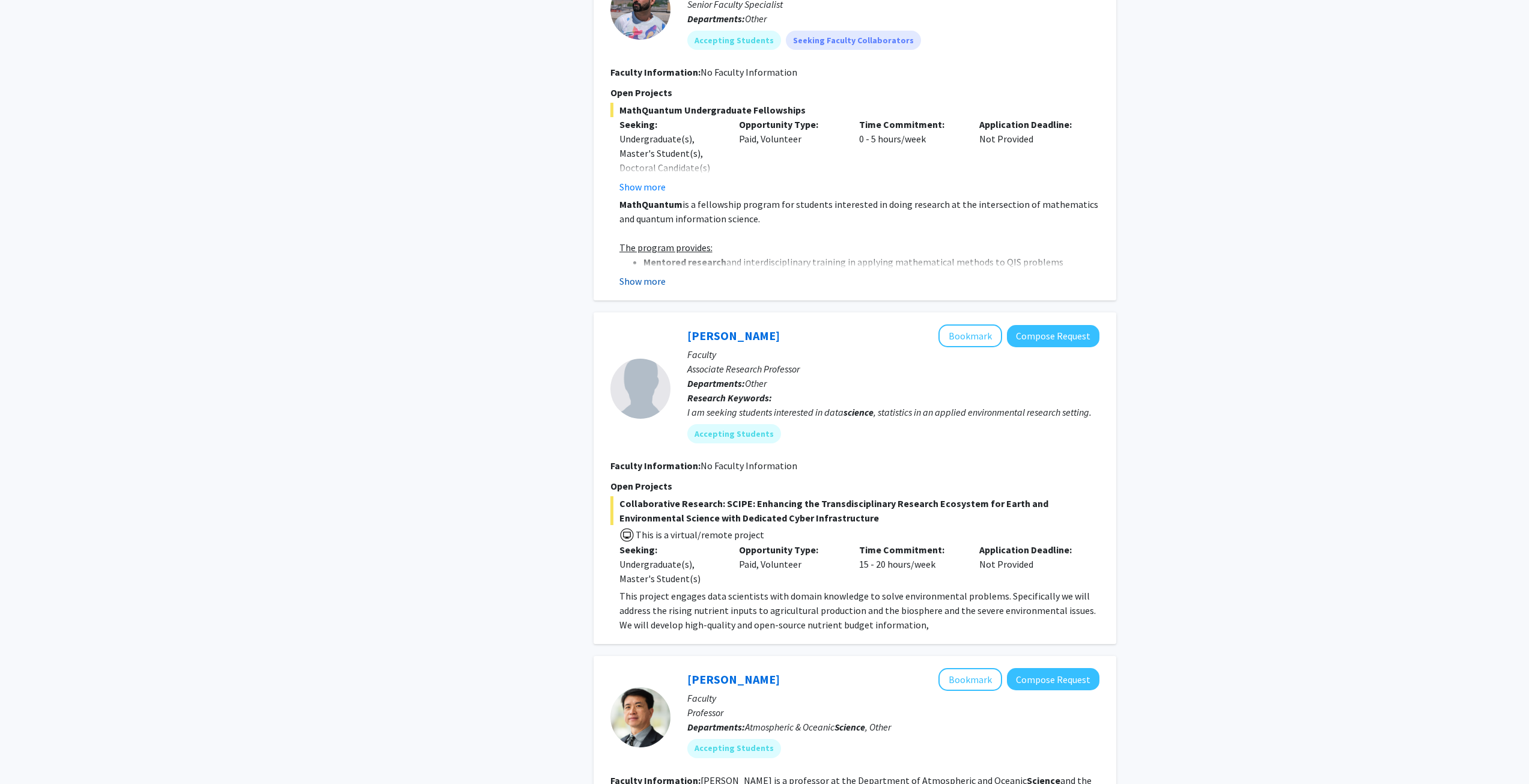
click at [655, 286] on button "Show more" at bounding box center [642, 281] width 47 height 14
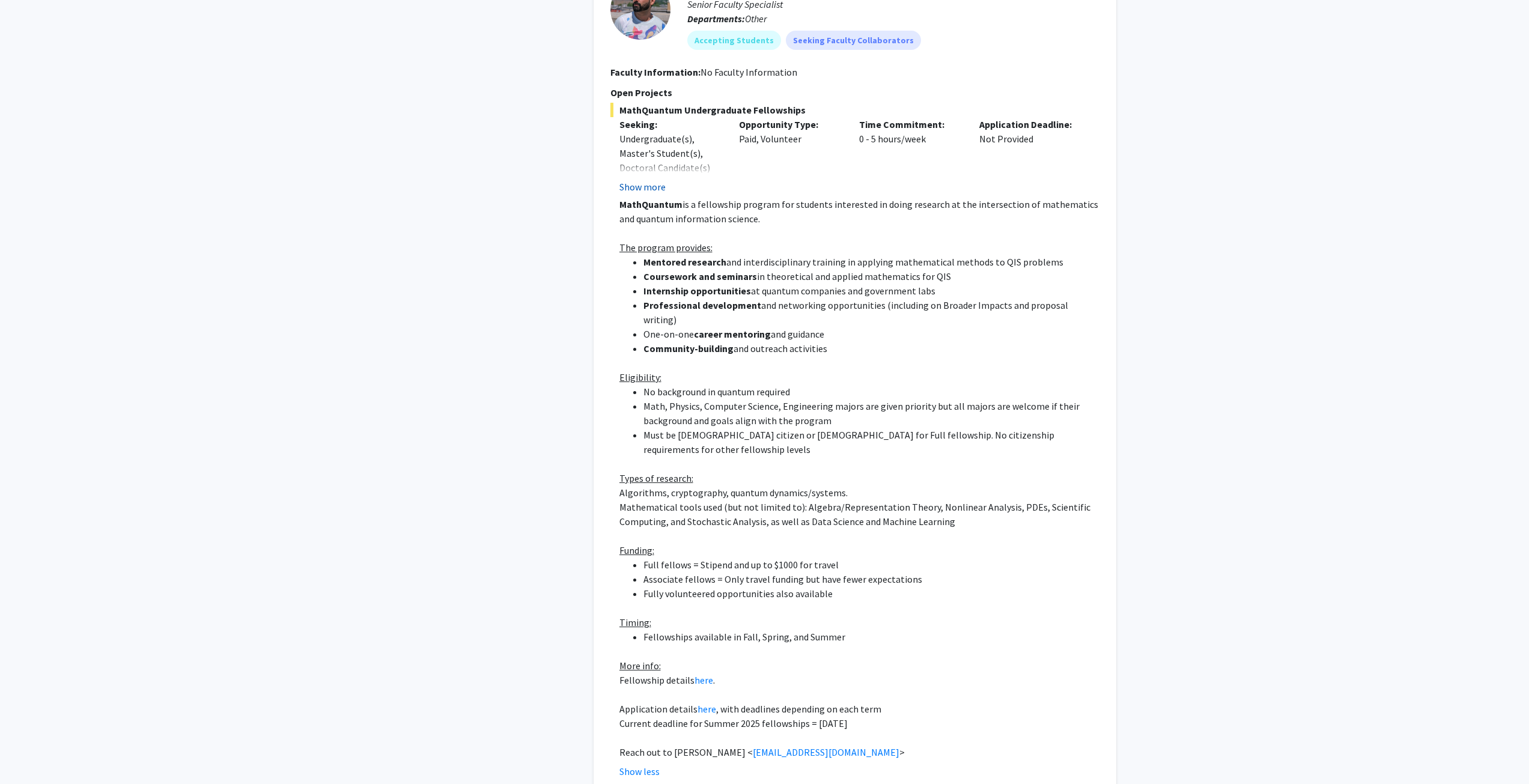
click at [652, 190] on button "Show more" at bounding box center [642, 187] width 47 height 14
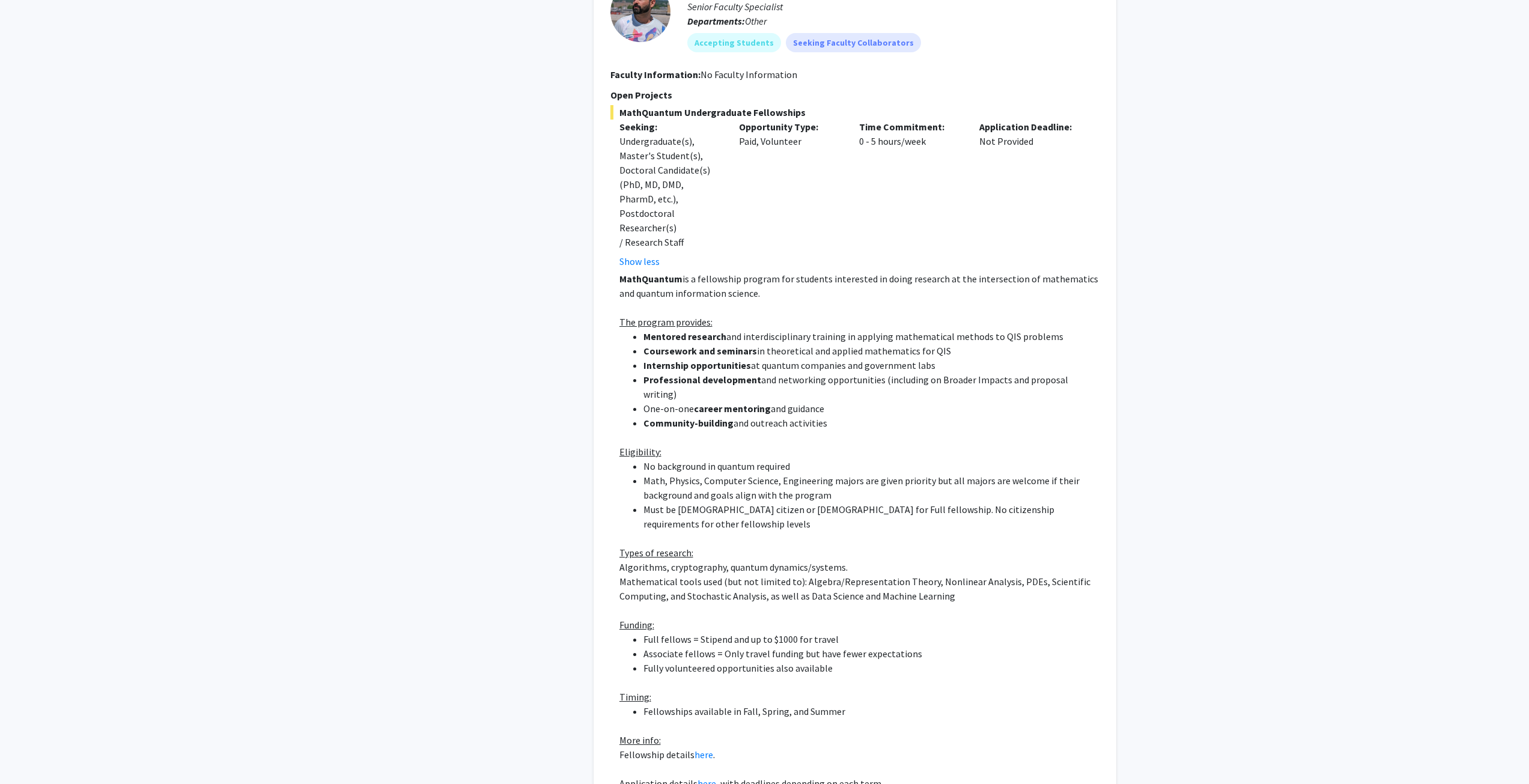
scroll to position [999, 0]
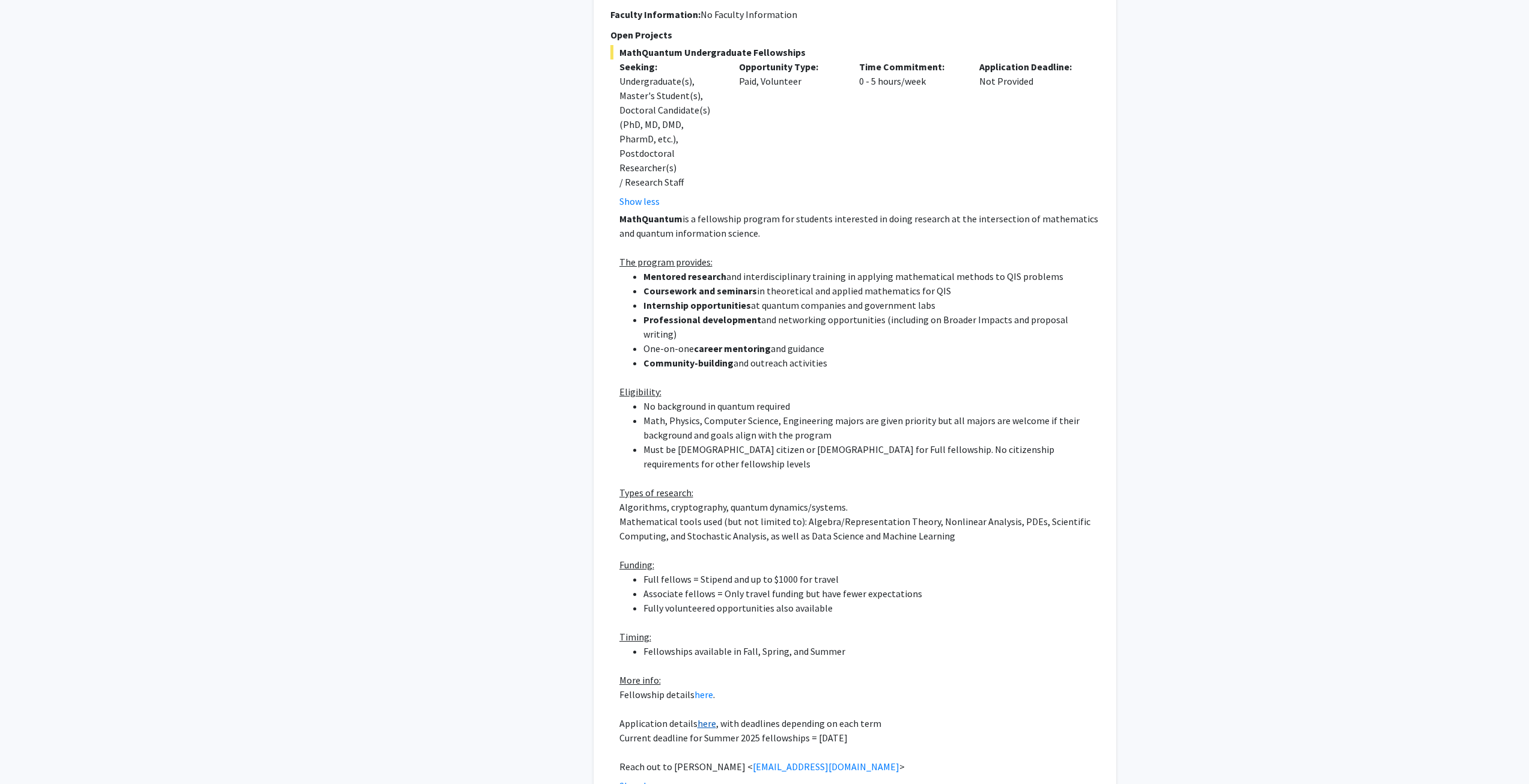
click at [703, 717] on link "here" at bounding box center [707, 723] width 18 height 12
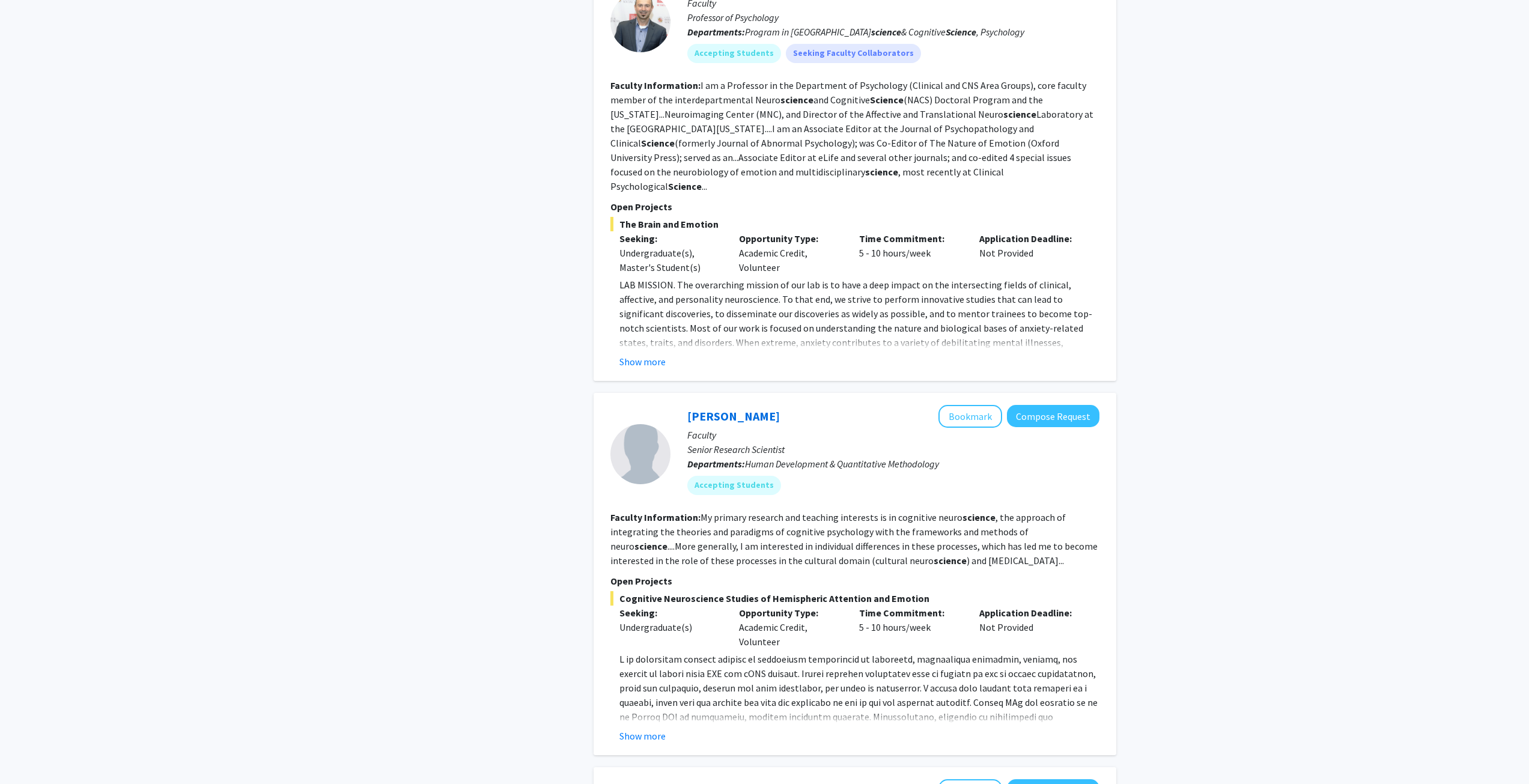
scroll to position [0, 0]
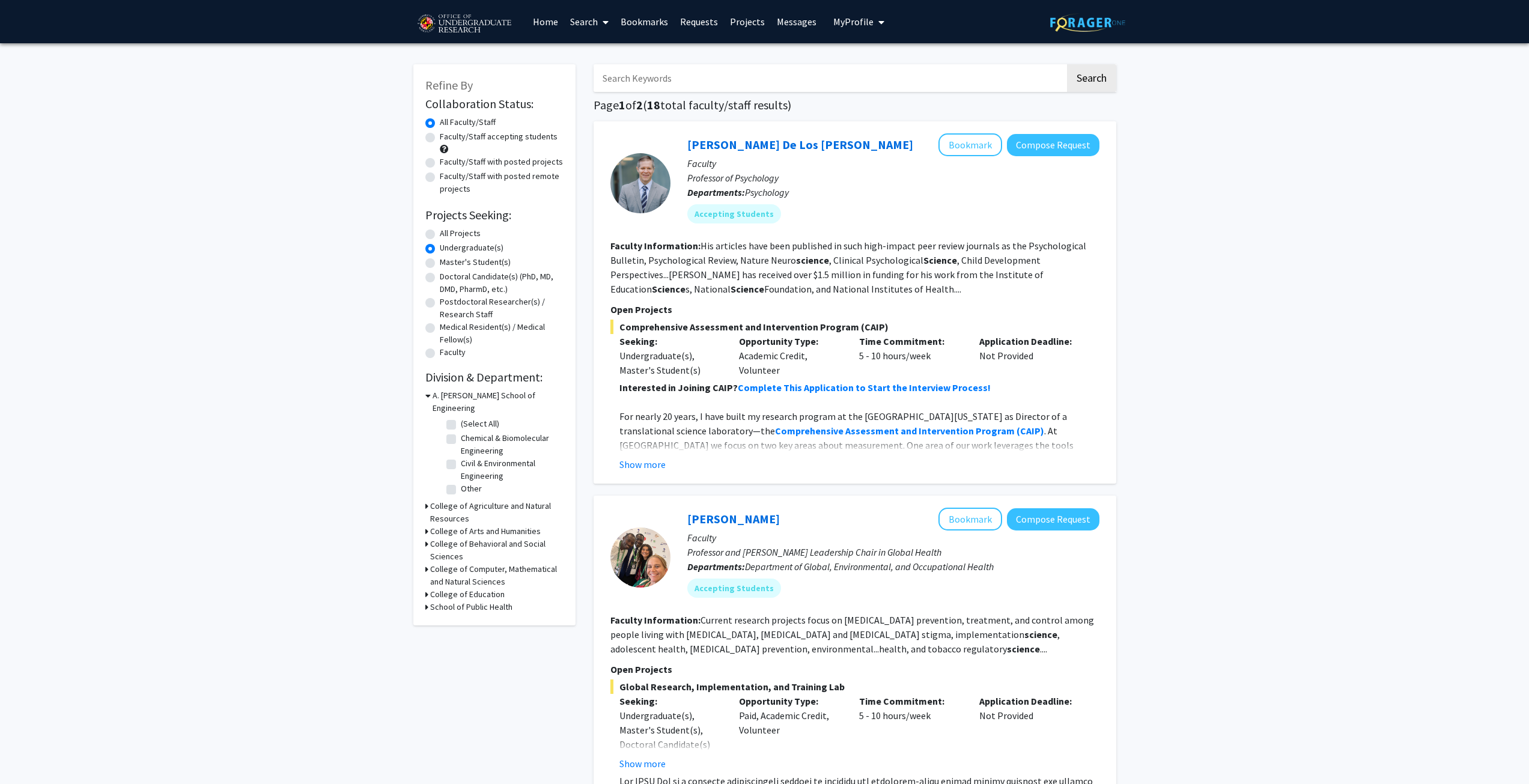
click at [599, 20] on span at bounding box center [602, 22] width 11 height 42
click at [537, 129] on div "All Faculty/Staff" at bounding box center [495, 122] width 138 height 14
click at [532, 137] on label "Faculty/Staff accepting students" at bounding box center [498, 136] width 117 height 12
click at [447, 137] on input "Faculty/Staff accepting students" at bounding box center [443, 133] width 7 height 7
radio input "true"
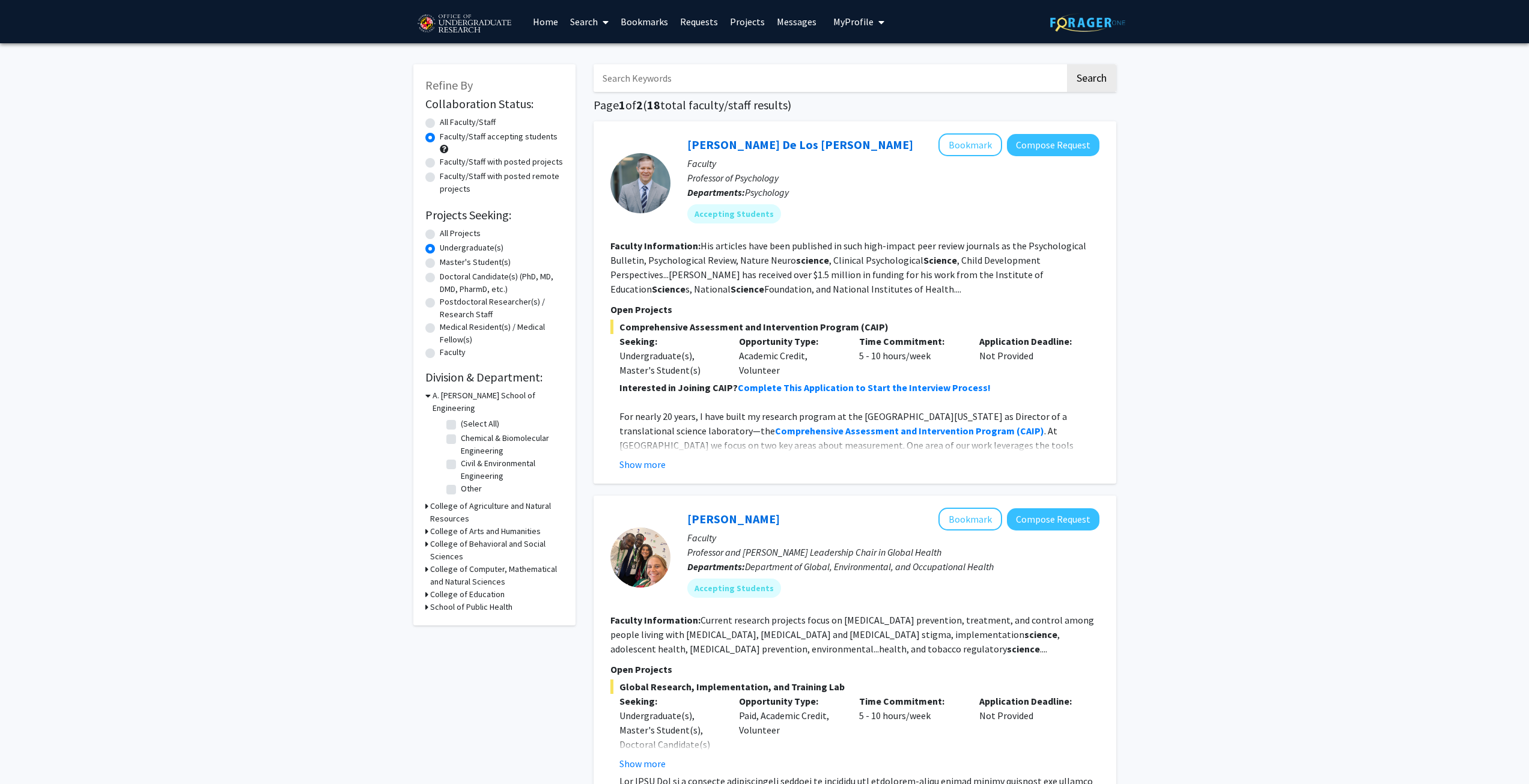
click at [437, 563] on h3 "College of Computer, Mathematical and Natural Sciences" at bounding box center [497, 576] width 133 height 25
click at [457, 592] on fg-checkbox "(Select All) (Select All)" at bounding box center [503, 598] width 114 height 14
click at [430, 501] on h3 "College of Agriculture and Natural Resources" at bounding box center [497, 512] width 133 height 25
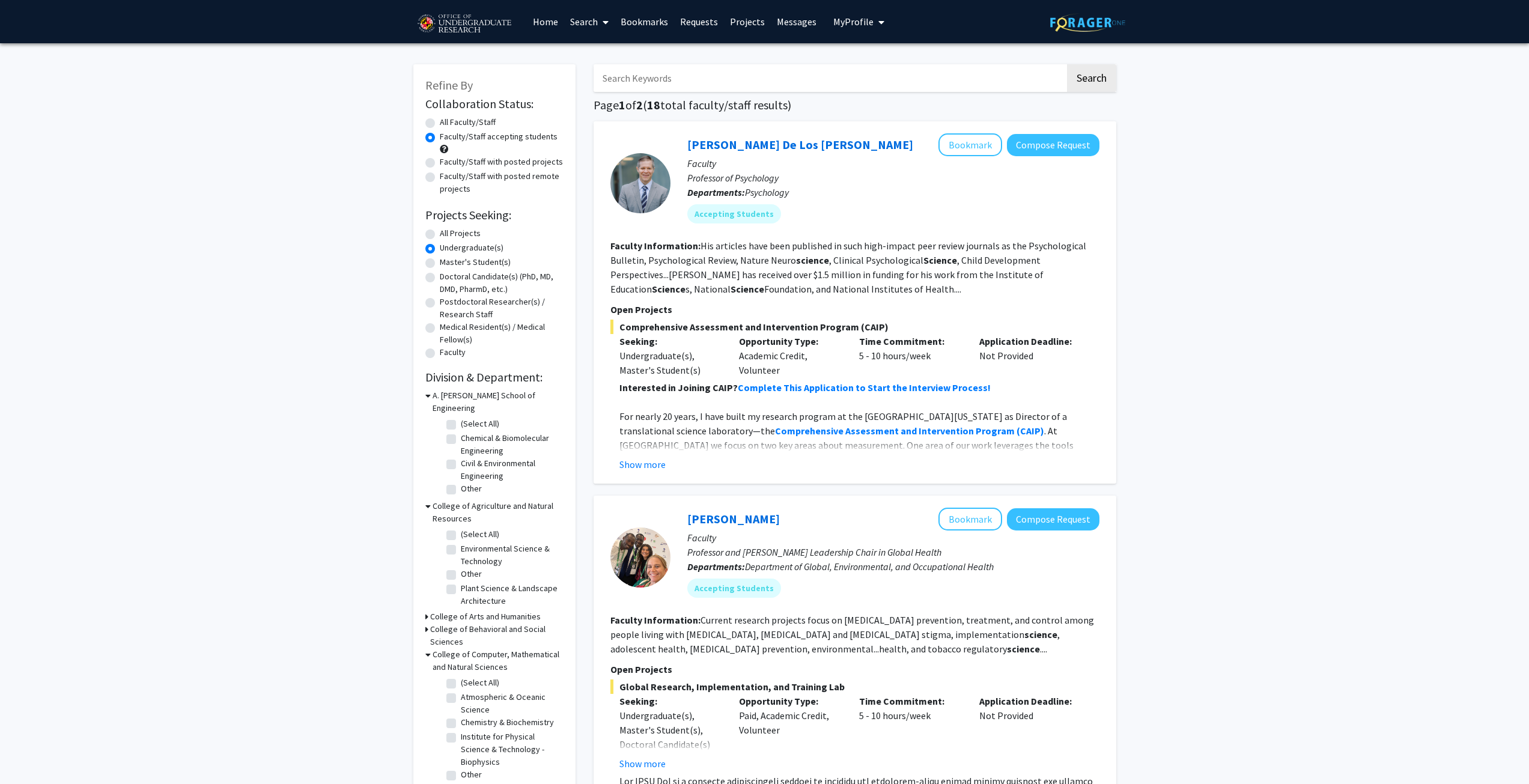
click at [430, 501] on div "College of Agriculture and Natural Resources" at bounding box center [495, 512] width 138 height 25
click at [427, 611] on icon at bounding box center [427, 617] width 3 height 12
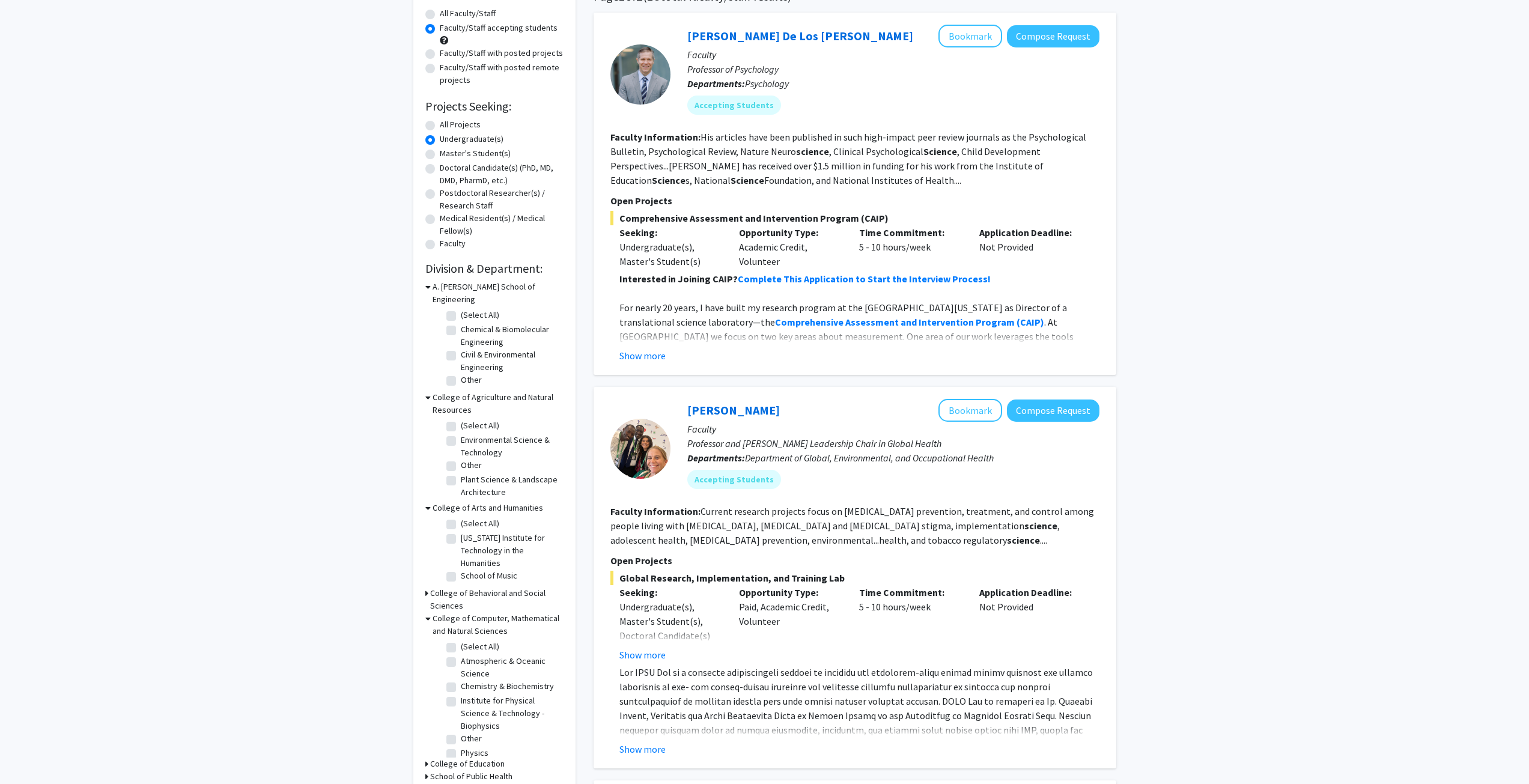
scroll to position [120, 0]
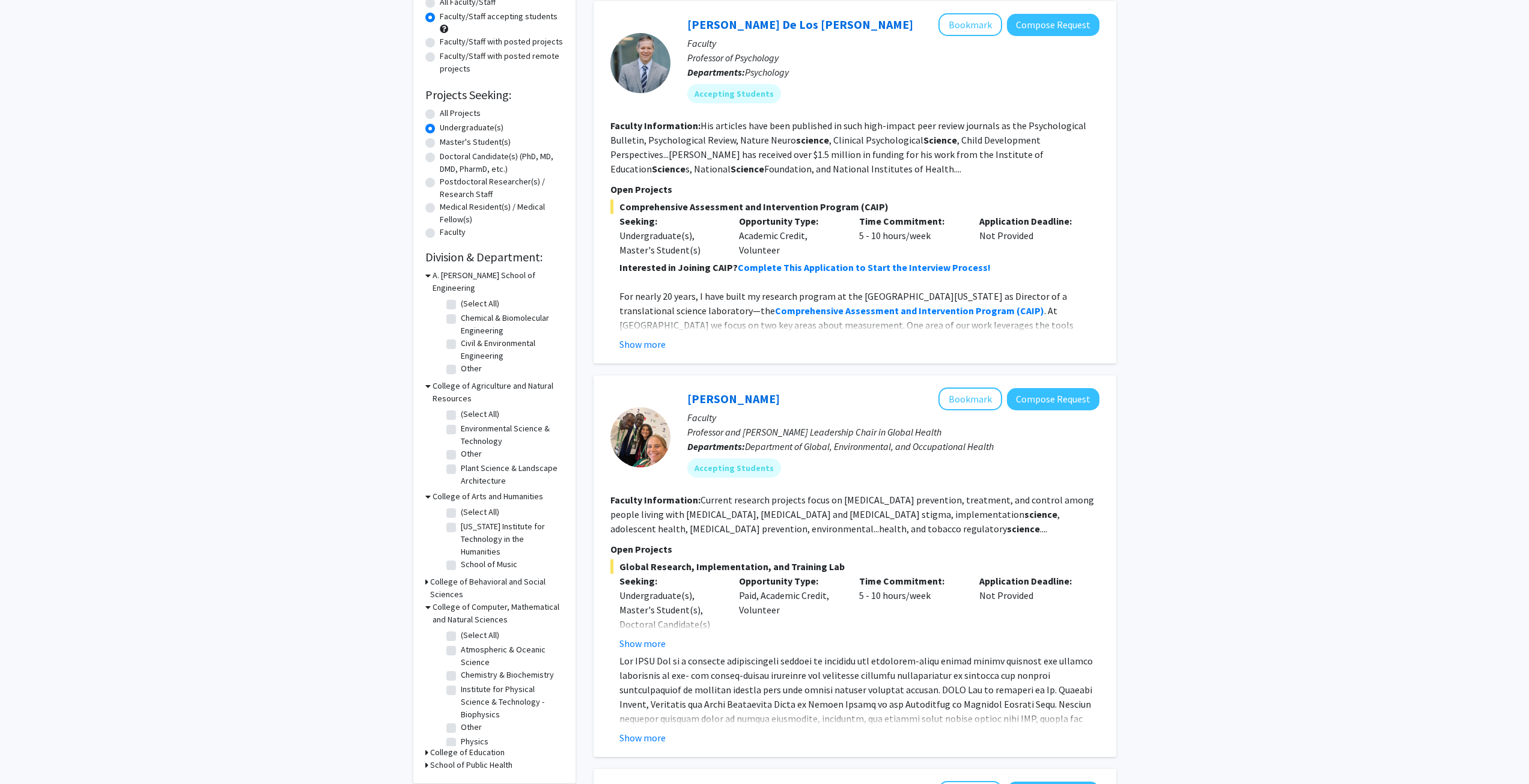
click at [427, 576] on icon at bounding box center [427, 582] width 3 height 12
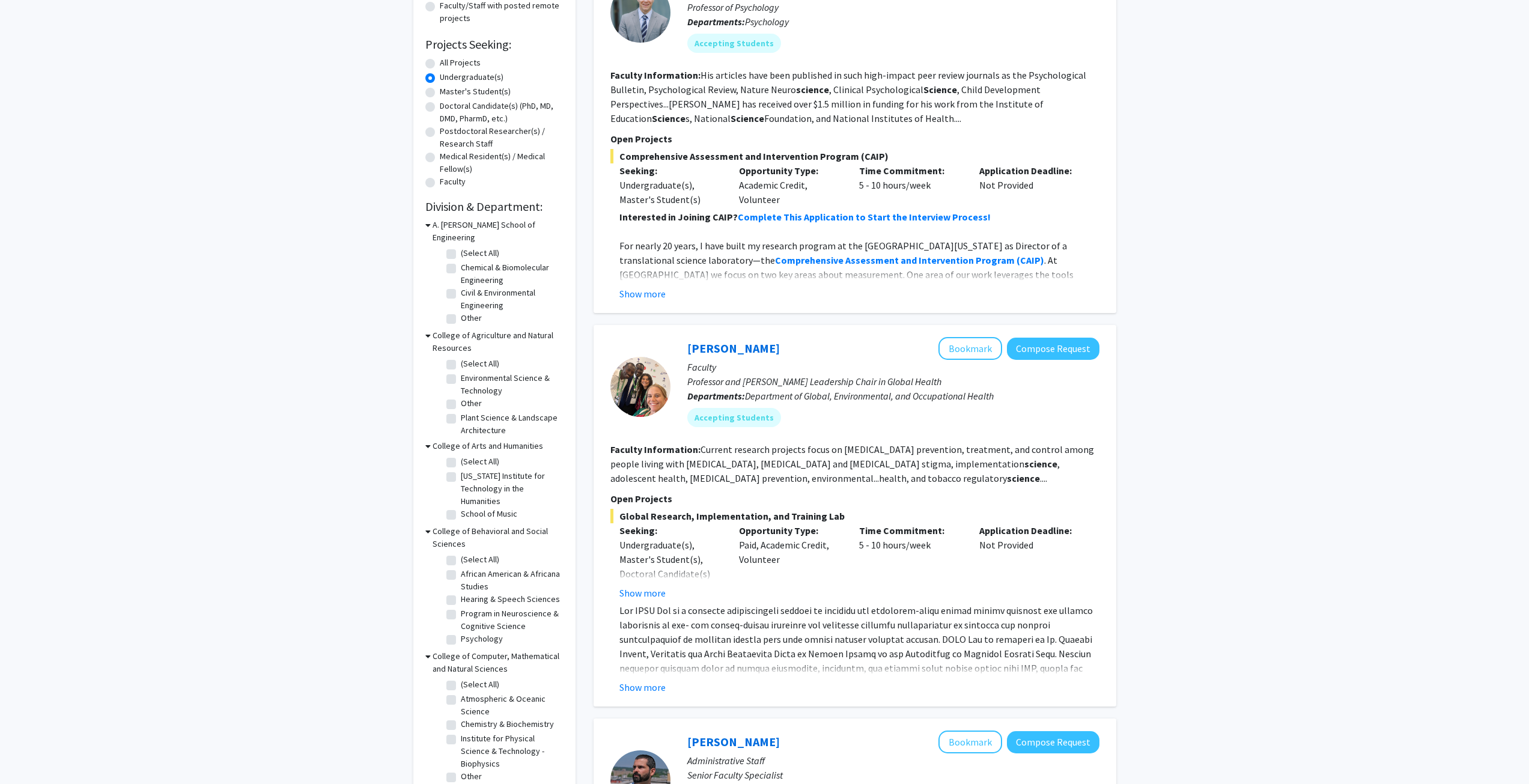
scroll to position [0, 0]
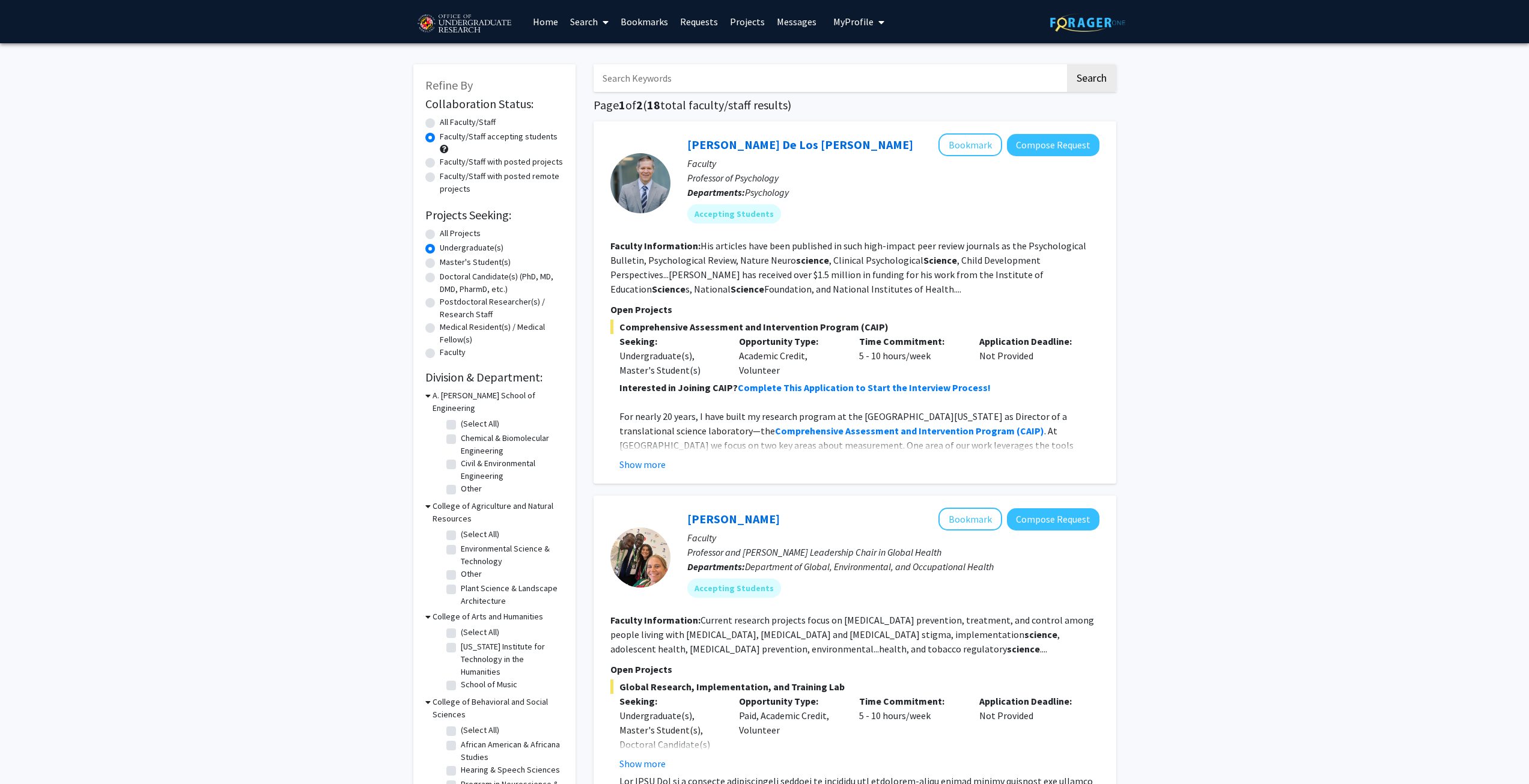
click at [1021, 78] on input "Search Keywords" at bounding box center [829, 77] width 472 height 27
type input "Computer Science"
click at [1095, 85] on button "Search" at bounding box center [1092, 77] width 49 height 27
radio input "true"
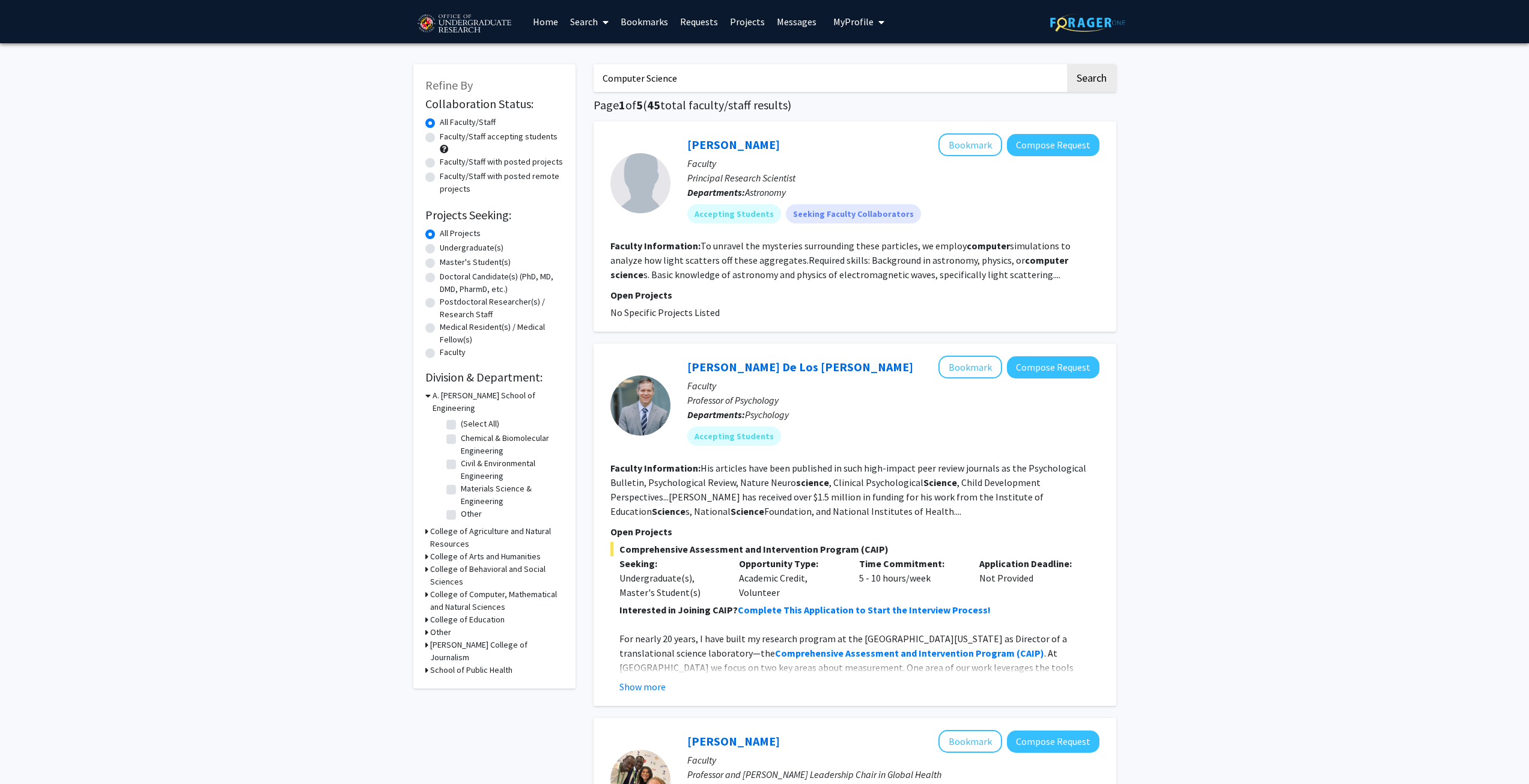
click at [647, 679] on fg-read-more "Interested in Joining CAIP? Complete This Application to Start the Interview Pr…" at bounding box center [855, 648] width 489 height 92
click at [647, 687] on button "Show more" at bounding box center [642, 687] width 47 height 14
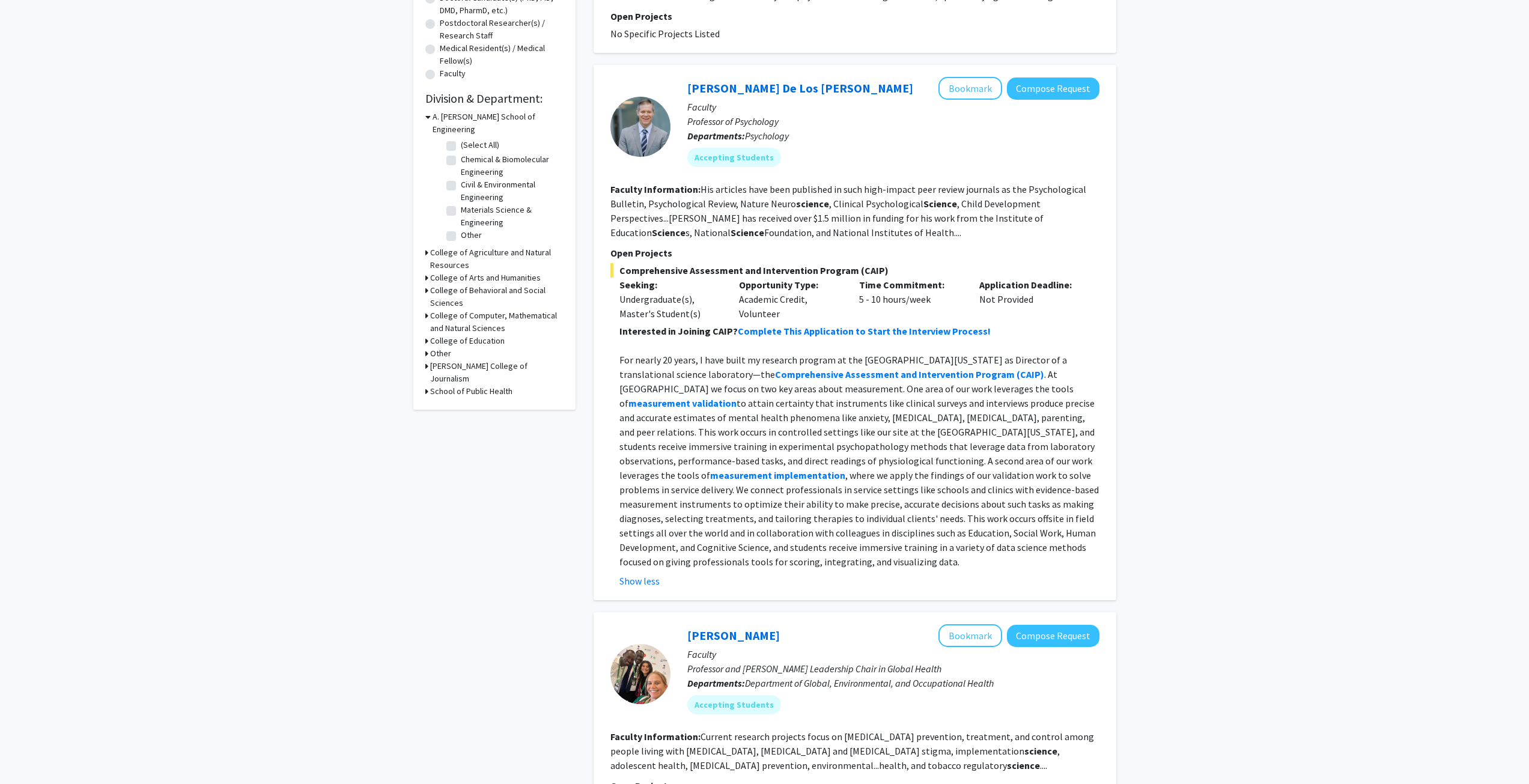
scroll to position [301, 0]
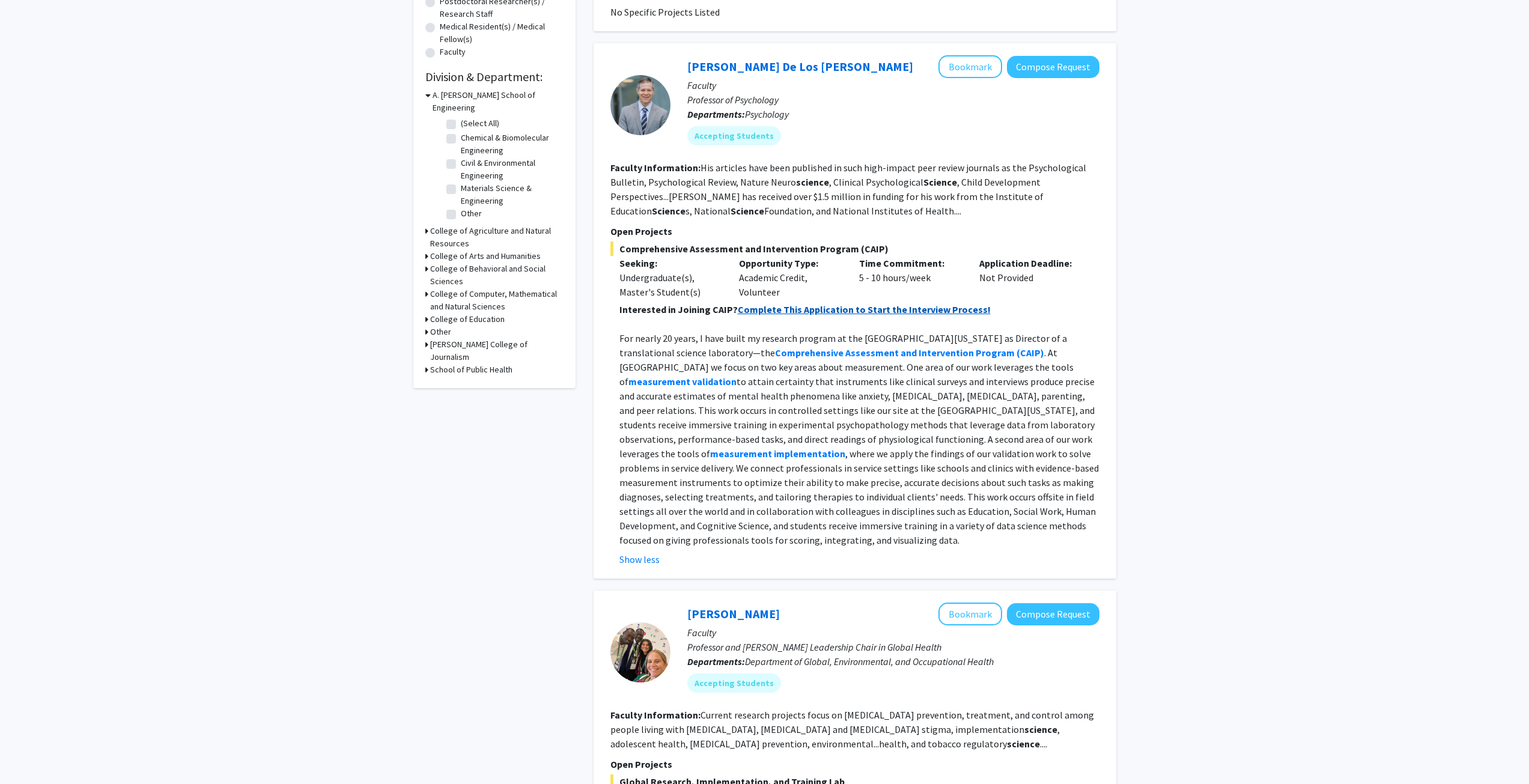
click at [950, 315] on strong "Complete This Application to Start the Interview Process!" at bounding box center [865, 309] width 253 height 12
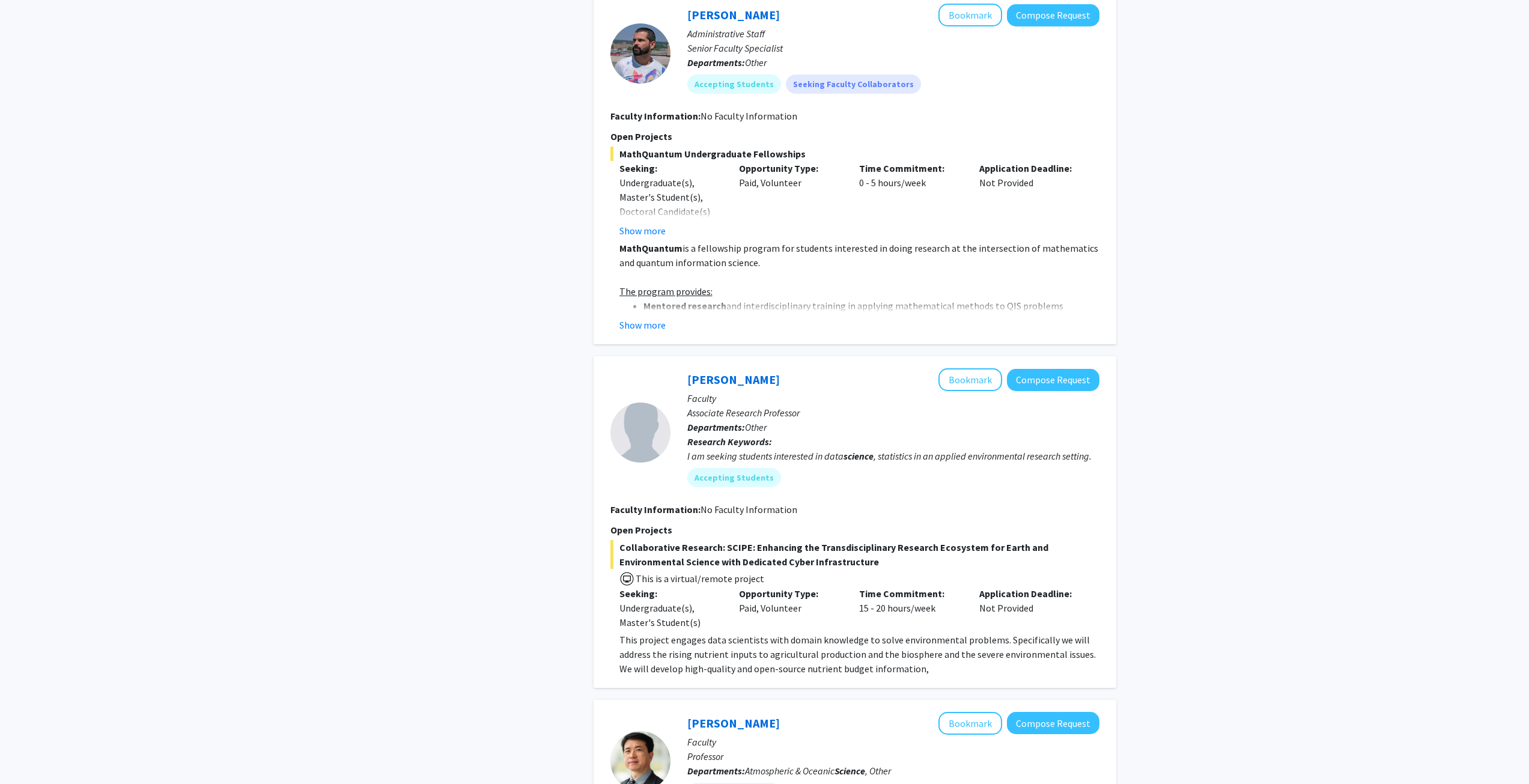
scroll to position [1321, 0]
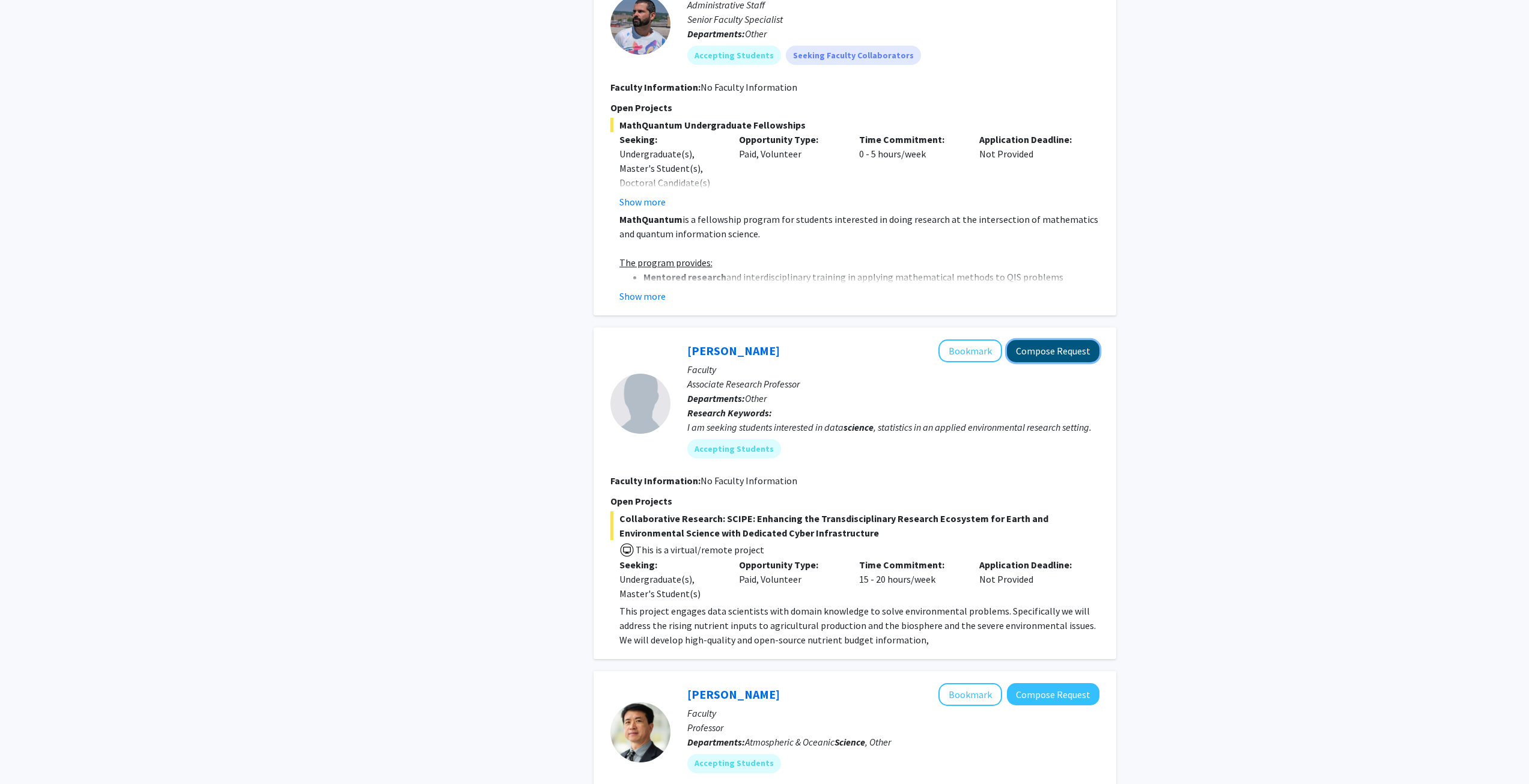
click at [1042, 340] on button "Compose Request" at bounding box center [1053, 351] width 92 height 22
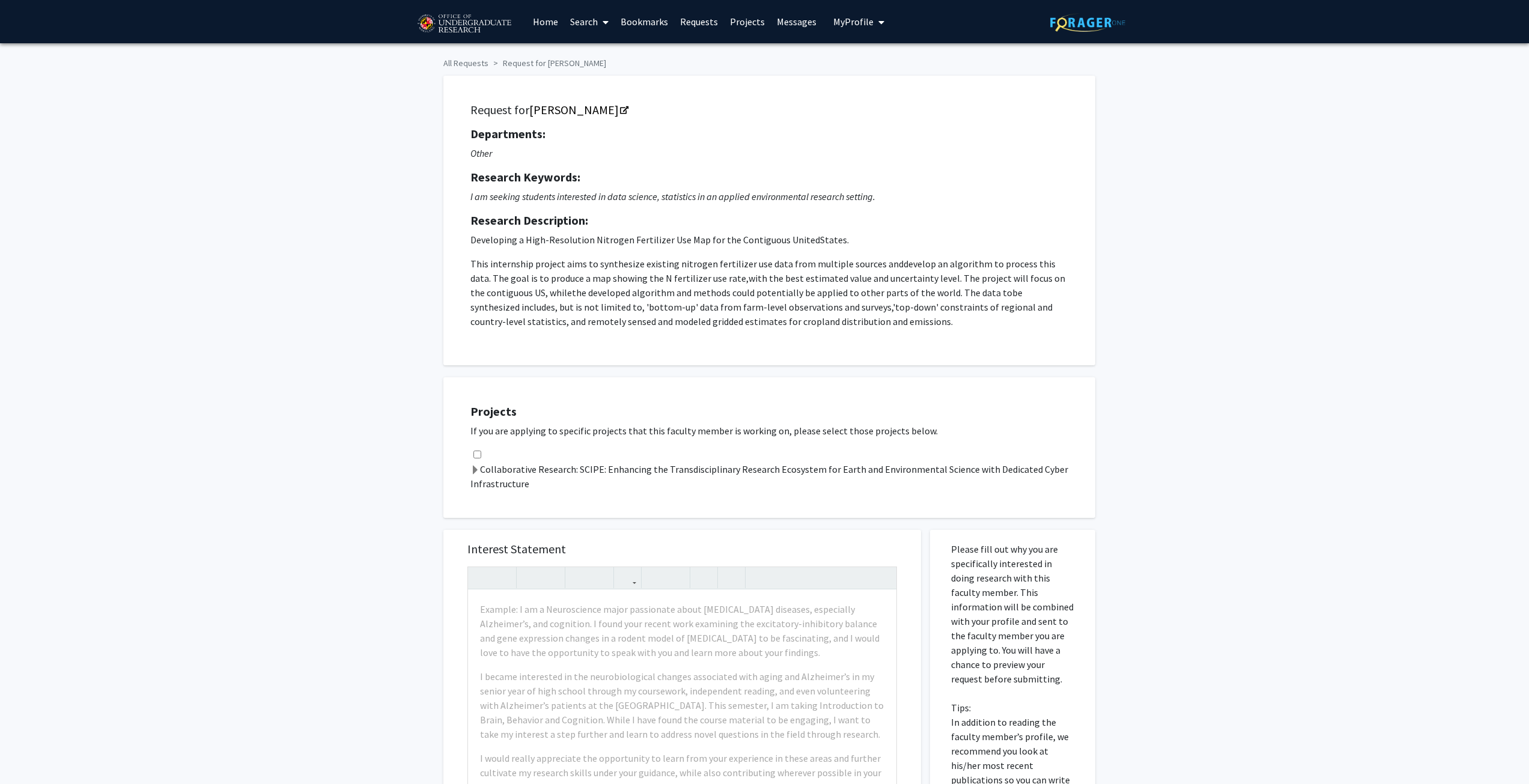
click at [471, 468] on span at bounding box center [476, 471] width 10 height 10
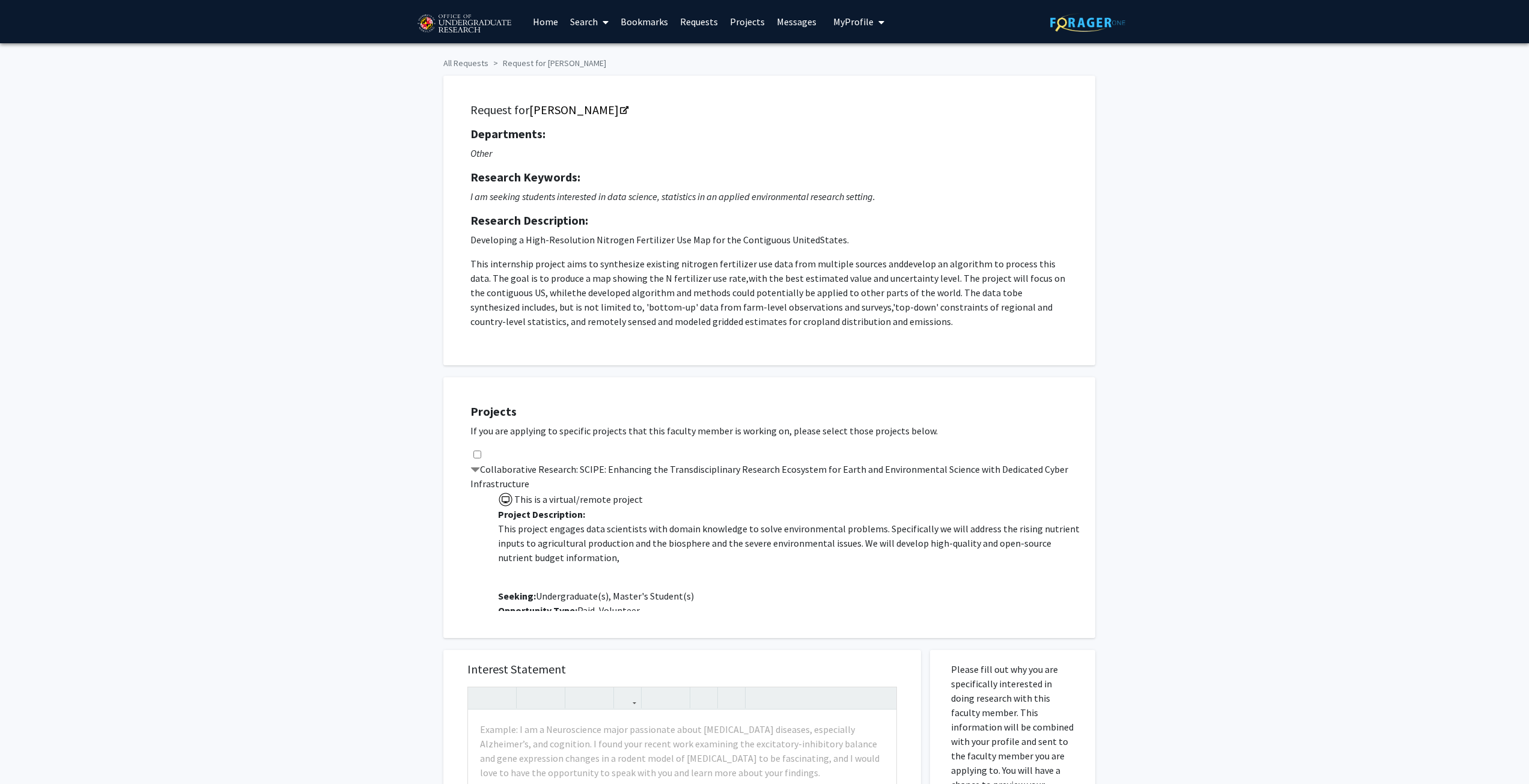
click at [492, 471] on label "Collaborative Research: SCIPE: Enhancing the Transdisciplinary Research Ecosyst…" at bounding box center [777, 477] width 613 height 29
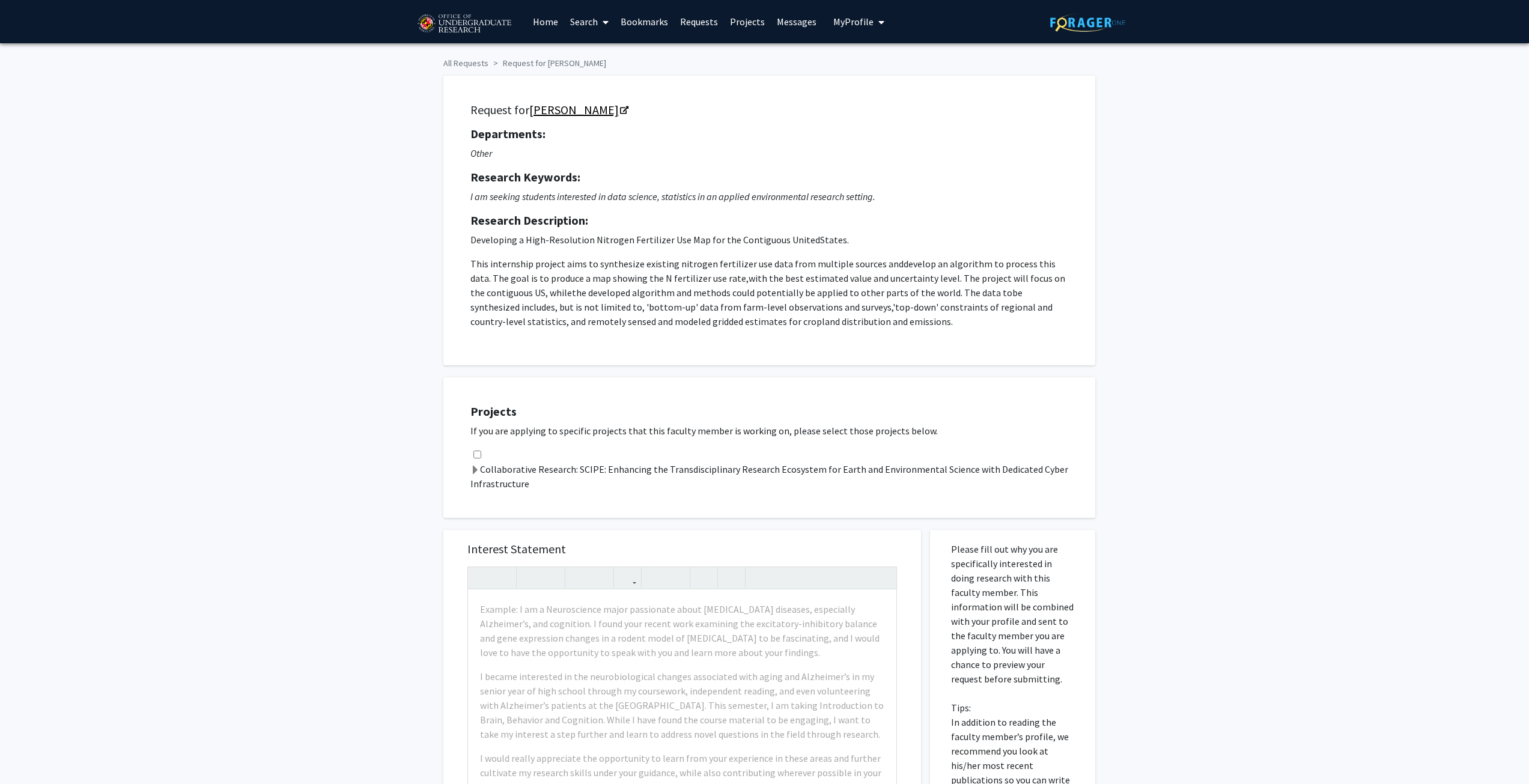
click at [534, 109] on link "Dong Liang" at bounding box center [578, 110] width 98 height 15
